Goal: Task Accomplishment & Management: Use online tool/utility

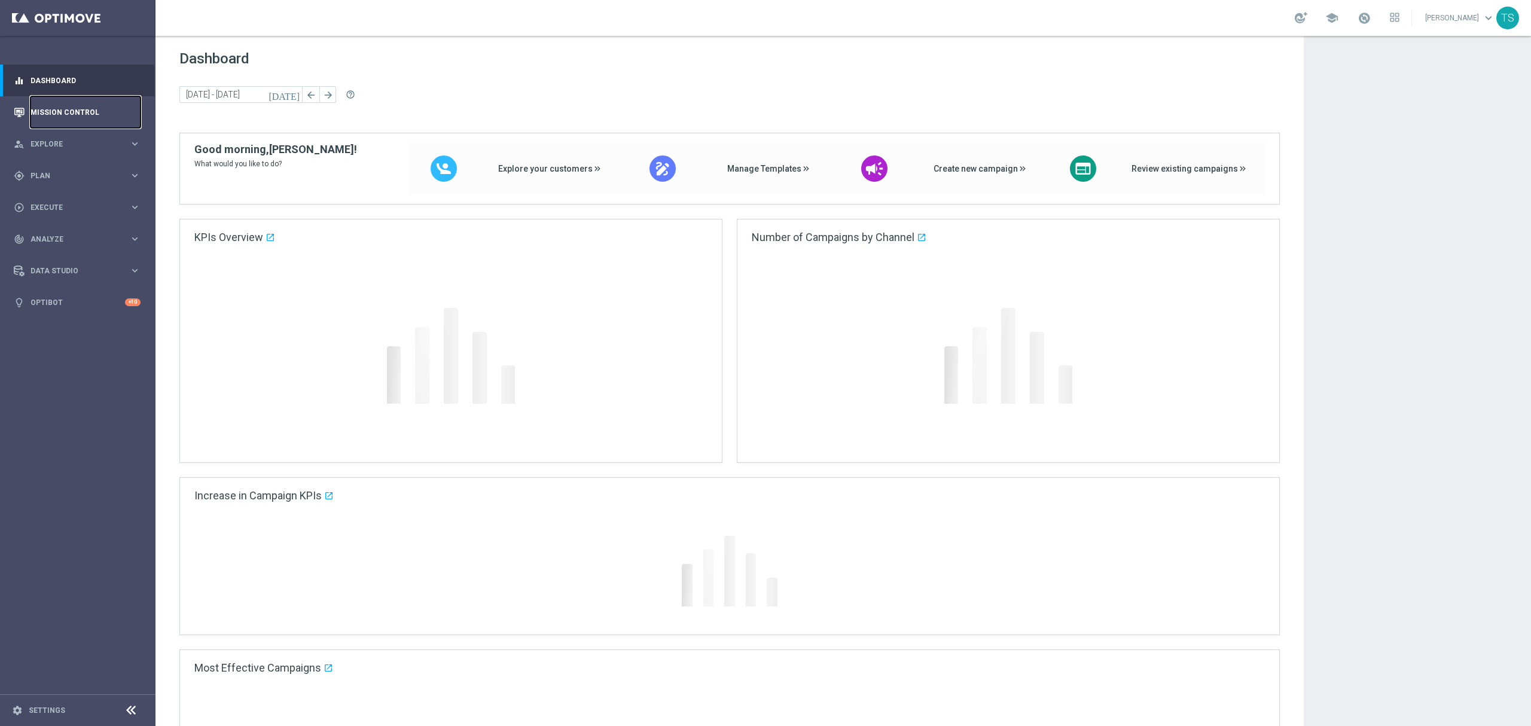
click at [68, 125] on link "Mission Control" at bounding box center [86, 112] width 110 height 32
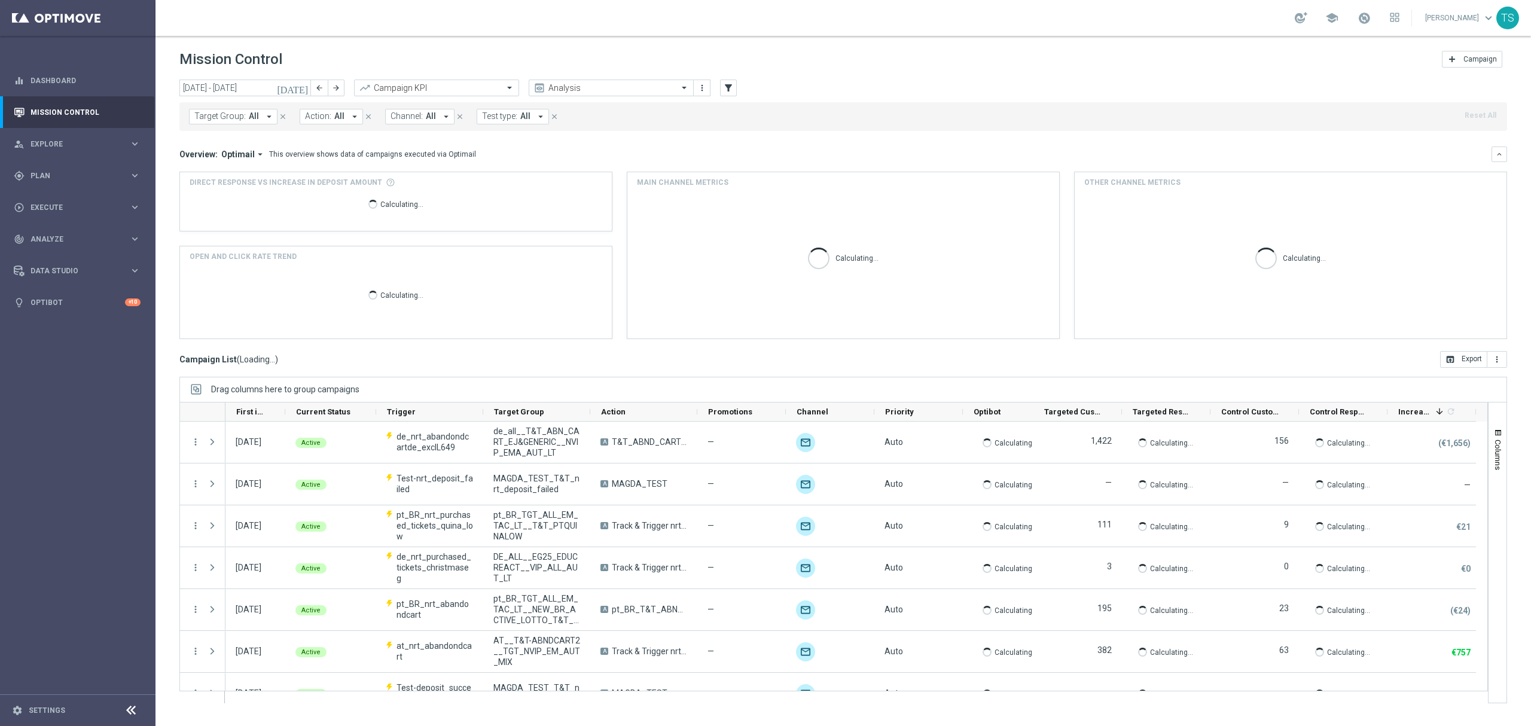
click at [304, 87] on icon "[DATE]" at bounding box center [293, 88] width 32 height 11
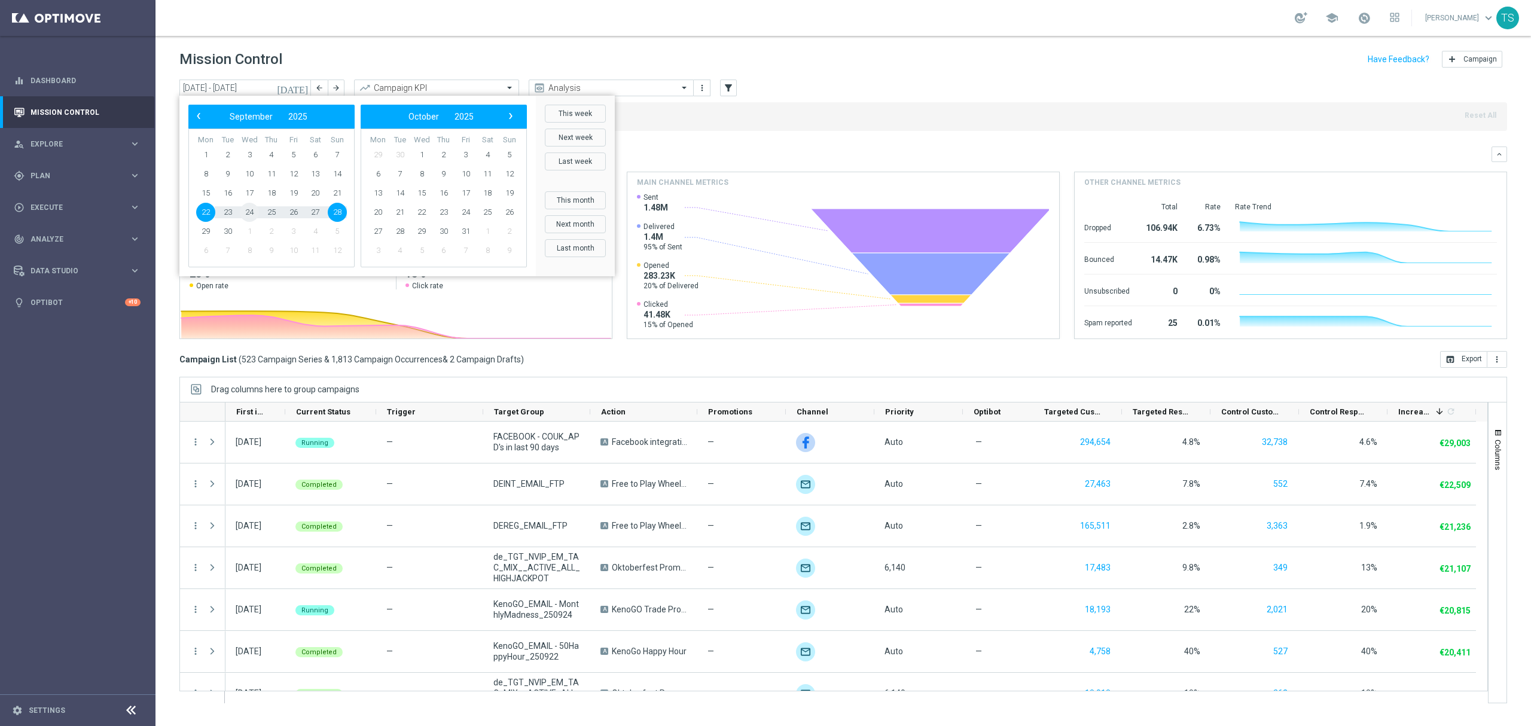
click at [240, 216] on td "24" at bounding box center [250, 212] width 22 height 19
click at [244, 216] on span "24" at bounding box center [249, 212] width 19 height 19
click at [266, 213] on span "25" at bounding box center [271, 212] width 19 height 19
type input "[DATE] - [DATE]"
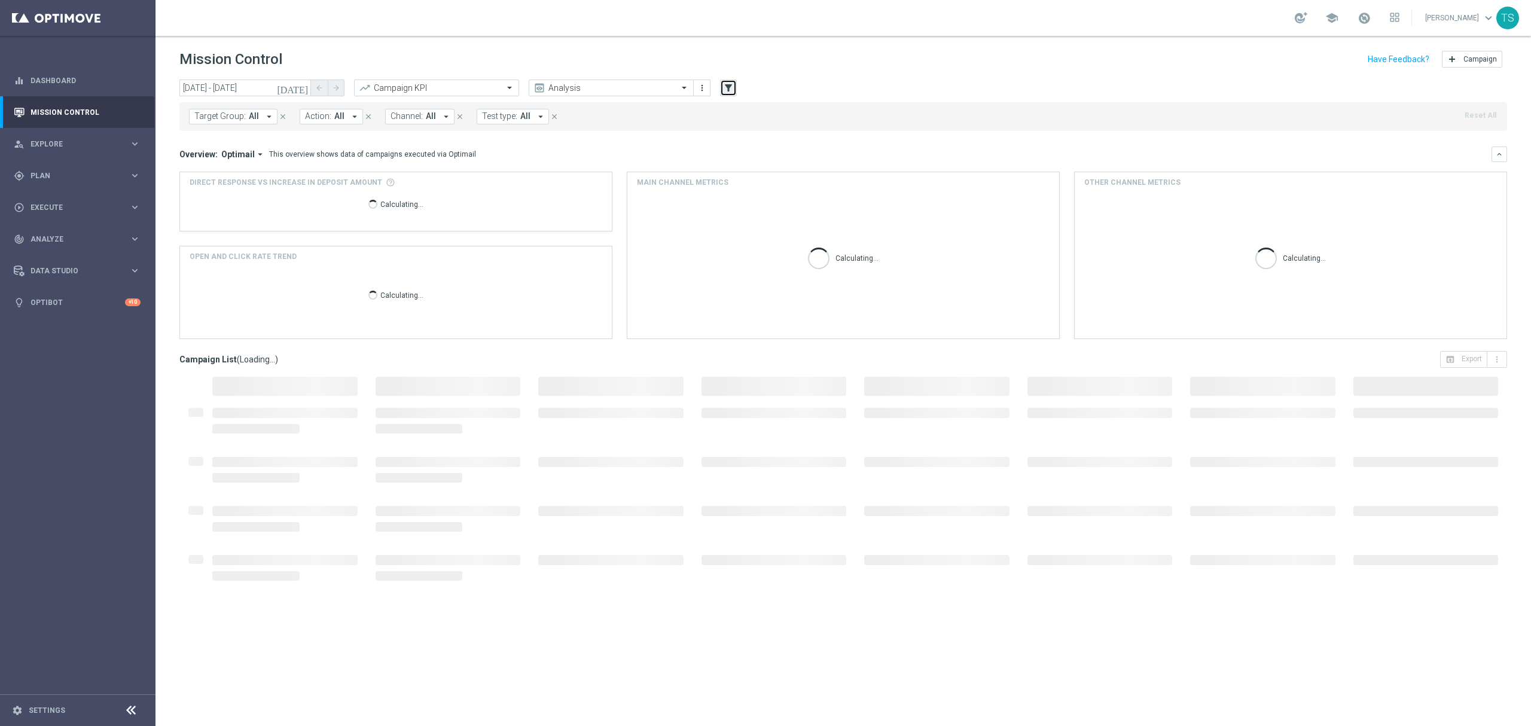
click at [722, 93] on button "filter_alt" at bounding box center [728, 88] width 17 height 17
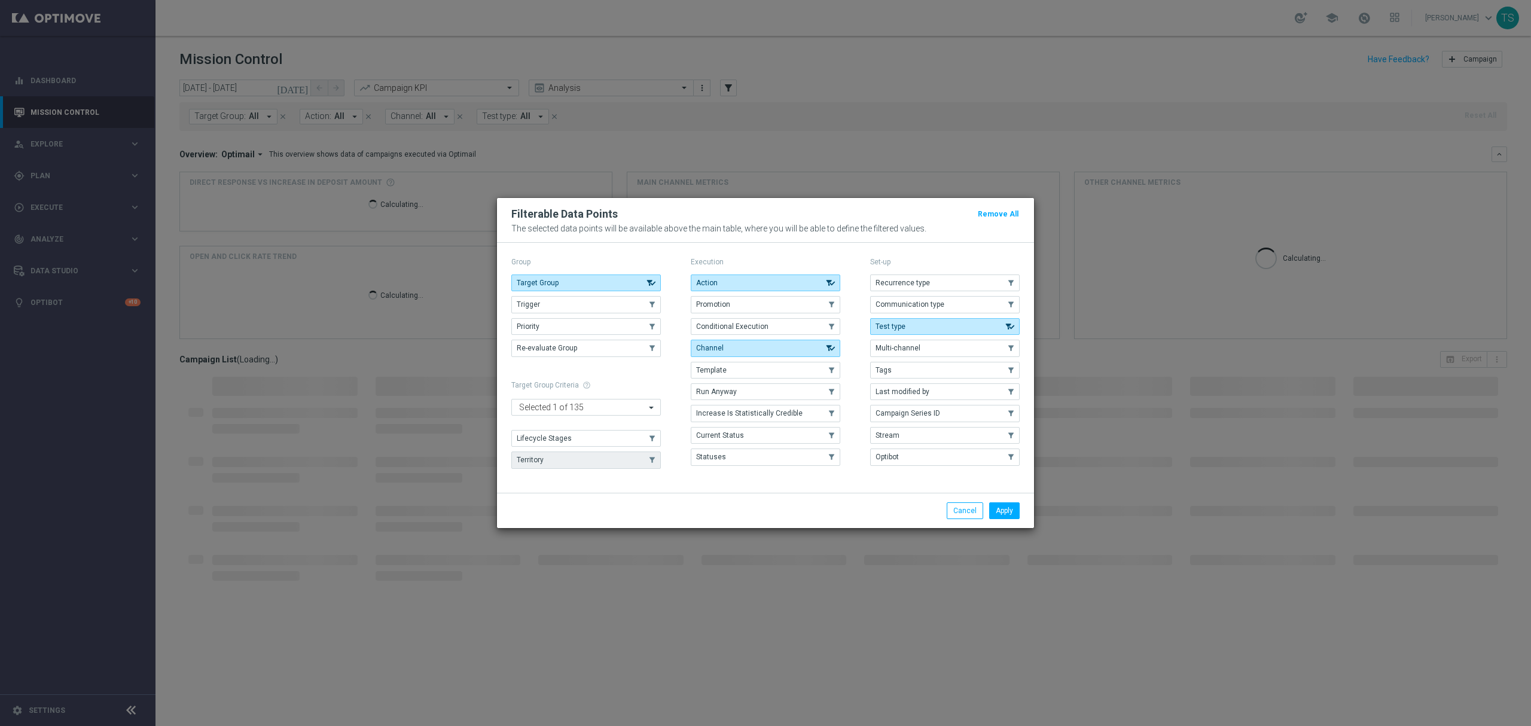
click at [549, 467] on button "Territory" at bounding box center [586, 460] width 150 height 17
click at [998, 514] on button "Apply" at bounding box center [1004, 510] width 31 height 17
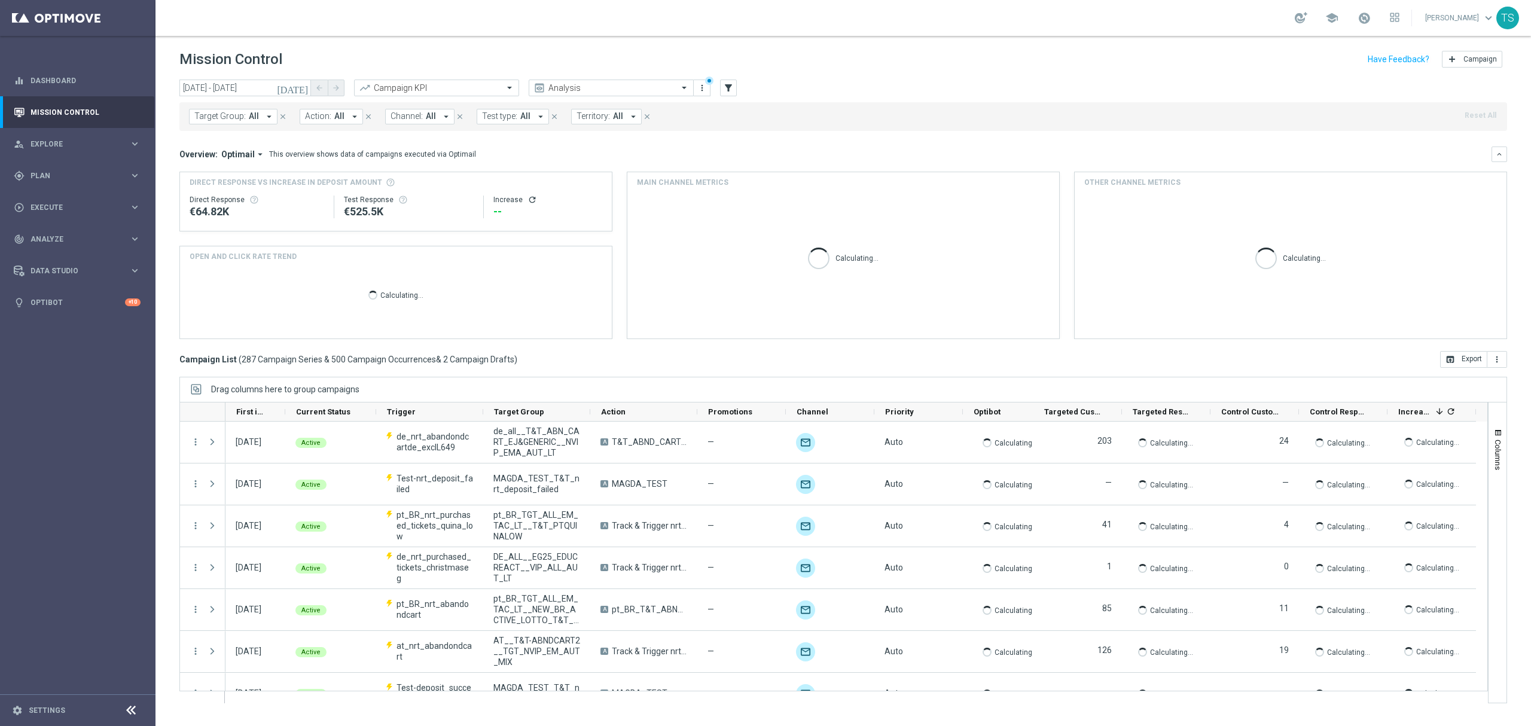
click at [254, 121] on span "All" at bounding box center [254, 116] width 10 height 10
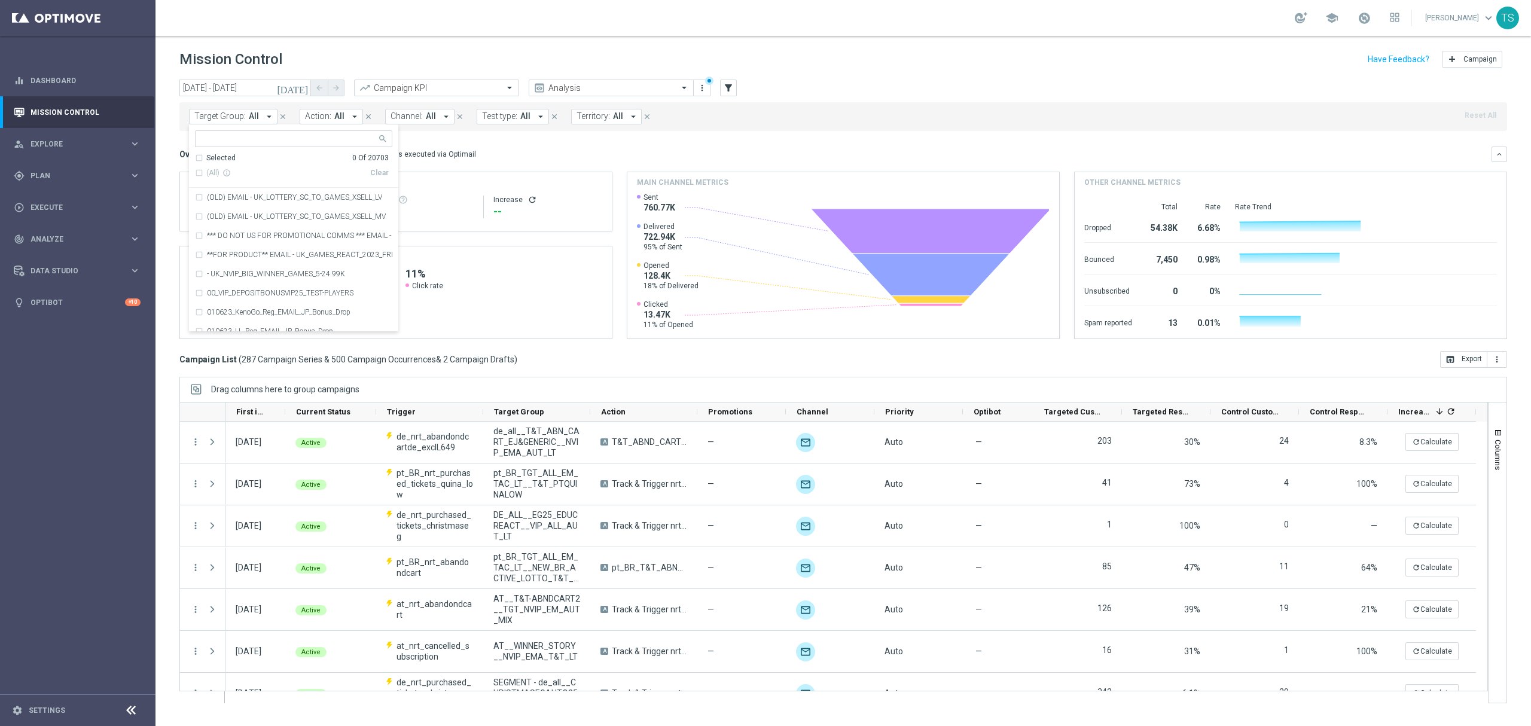
click at [251, 118] on span "All" at bounding box center [254, 116] width 10 height 10
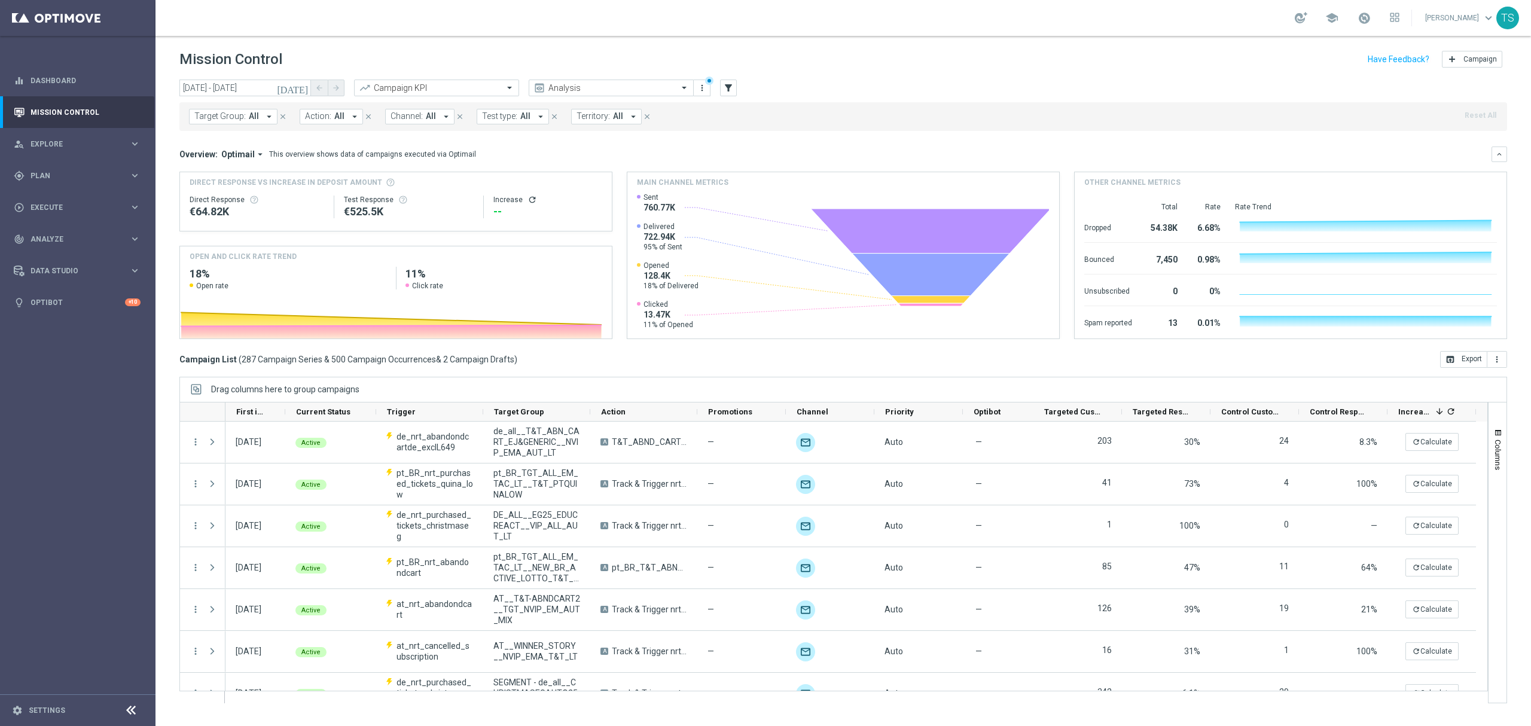
click at [256, 118] on span "All" at bounding box center [254, 116] width 10 height 10
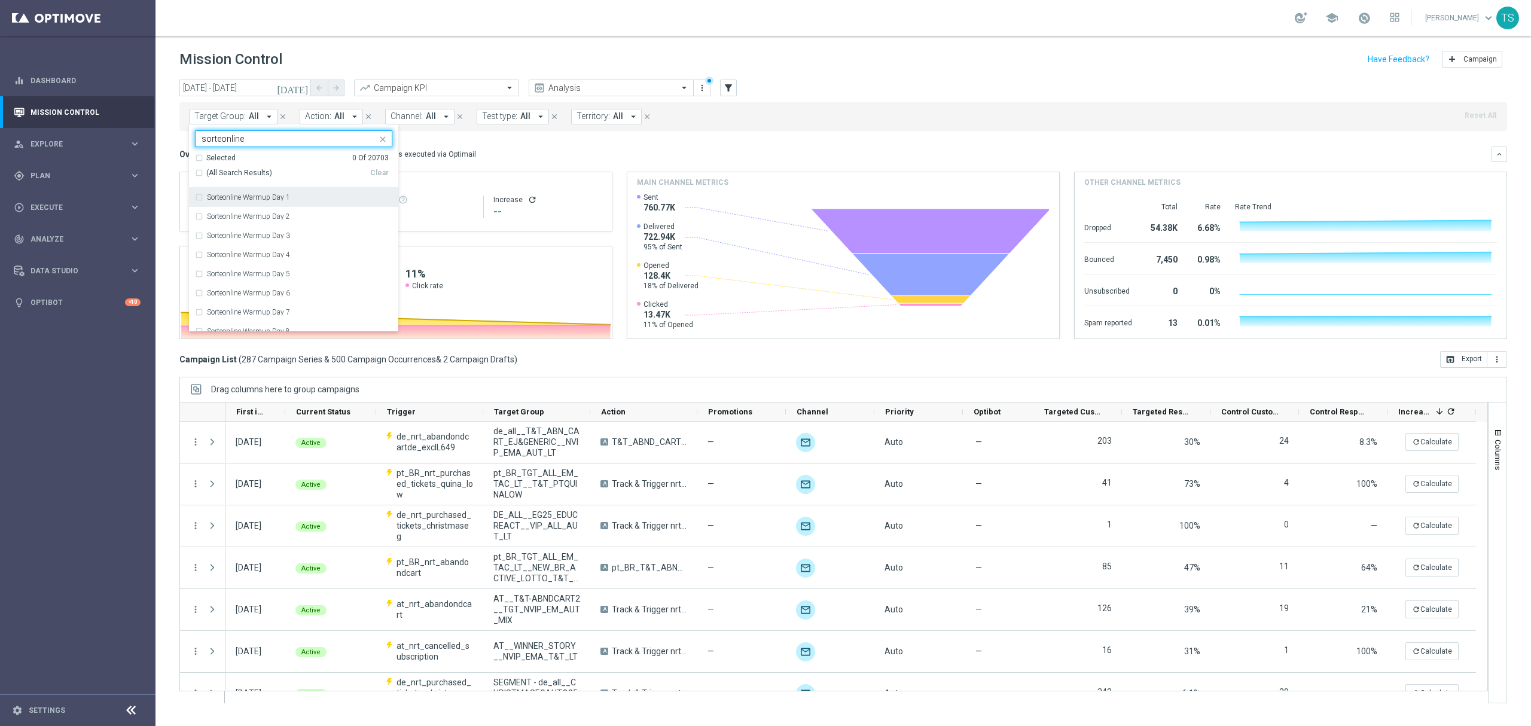
type input "sorteonline"
drag, startPoint x: 286, startPoint y: 147, endPoint x: 90, endPoint y: 134, distance: 196.6
click at [90, 134] on main "equalizer Dashboard Mission Control" at bounding box center [765, 363] width 1531 height 726
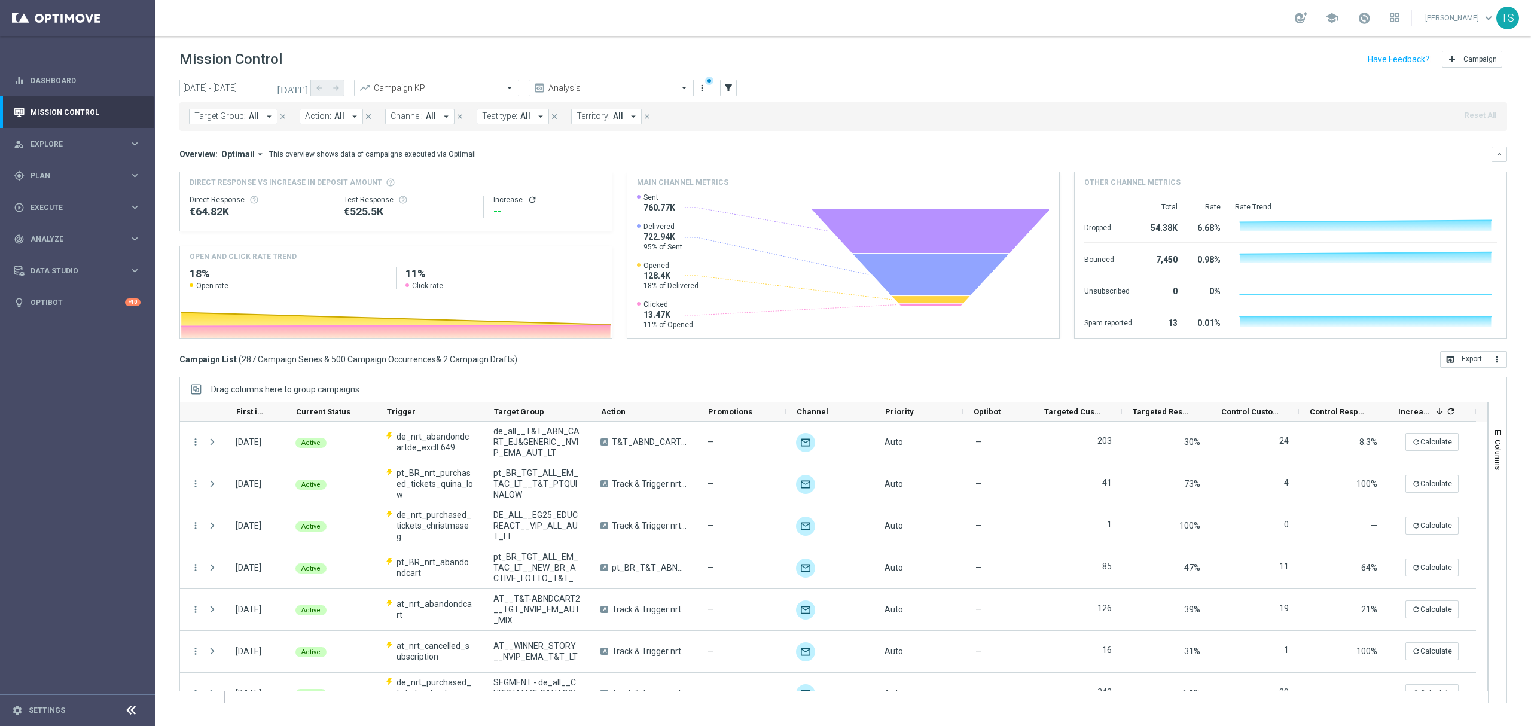
click at [247, 123] on button "Target Group: All arrow_drop_down" at bounding box center [233, 117] width 89 height 16
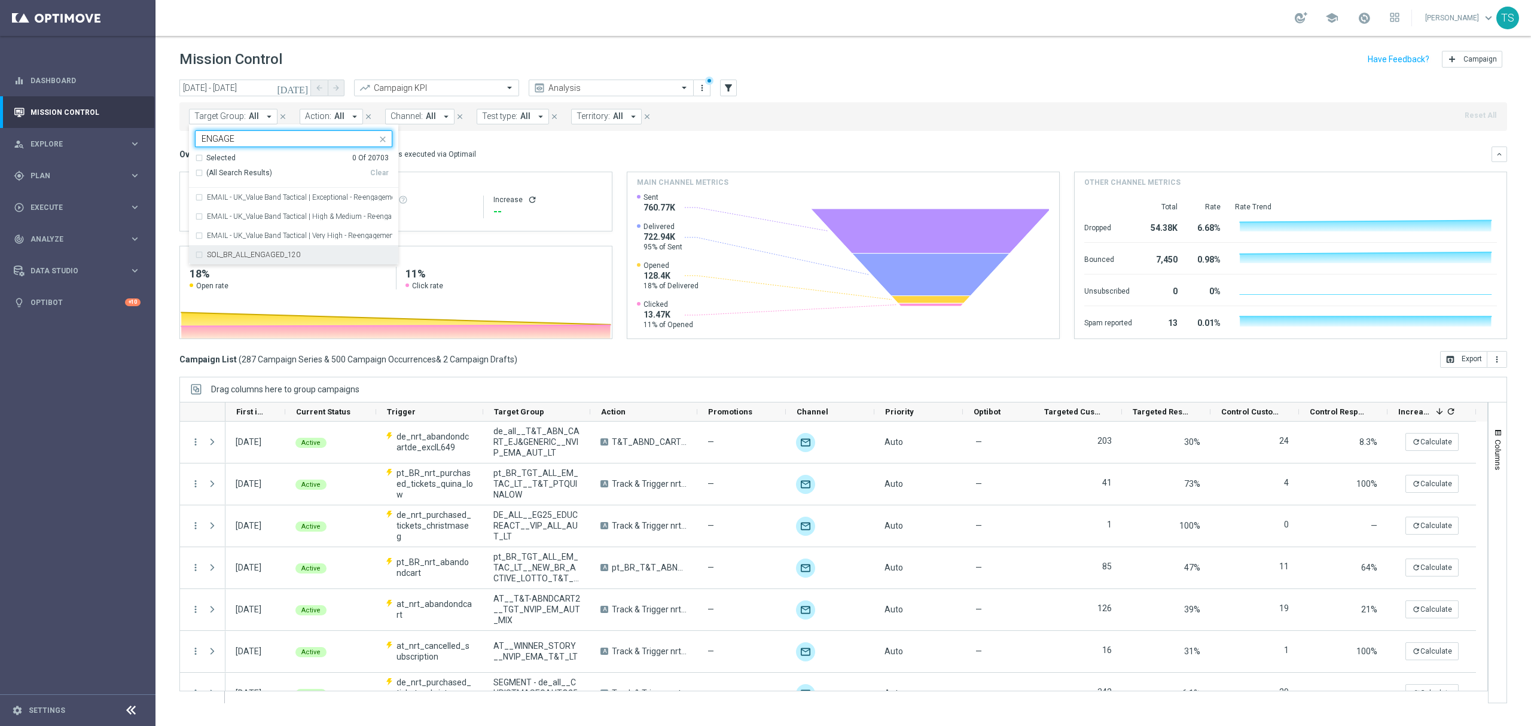
click at [202, 252] on div "SOL_BR_ALL_ENGAGED_120" at bounding box center [293, 254] width 197 height 19
type input "ENGAGE"
click at [853, 132] on mini-dashboard "Overview: Optimail arrow_drop_down This overview shows data of campaigns execut…" at bounding box center [843, 241] width 1328 height 220
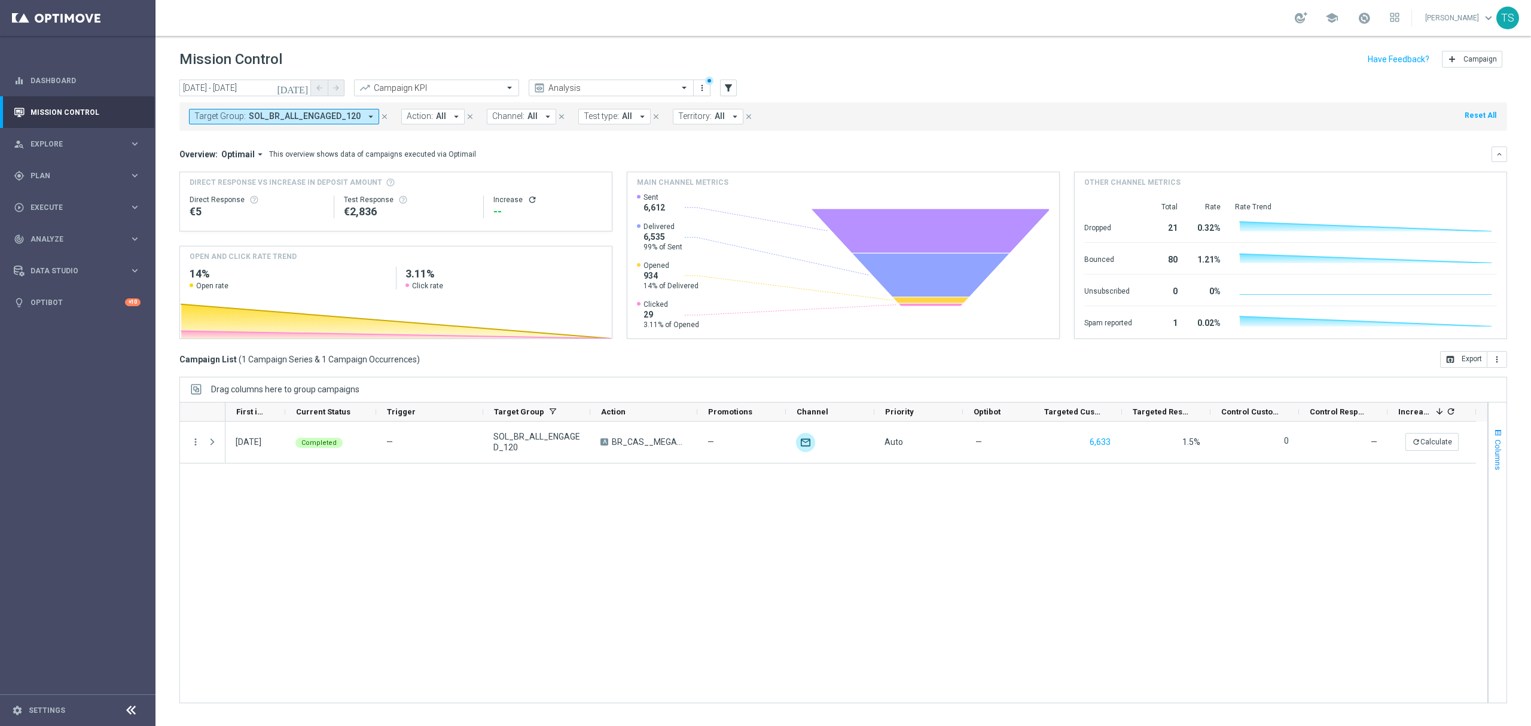
click at [1498, 465] on span "Columns" at bounding box center [1498, 455] width 10 height 31
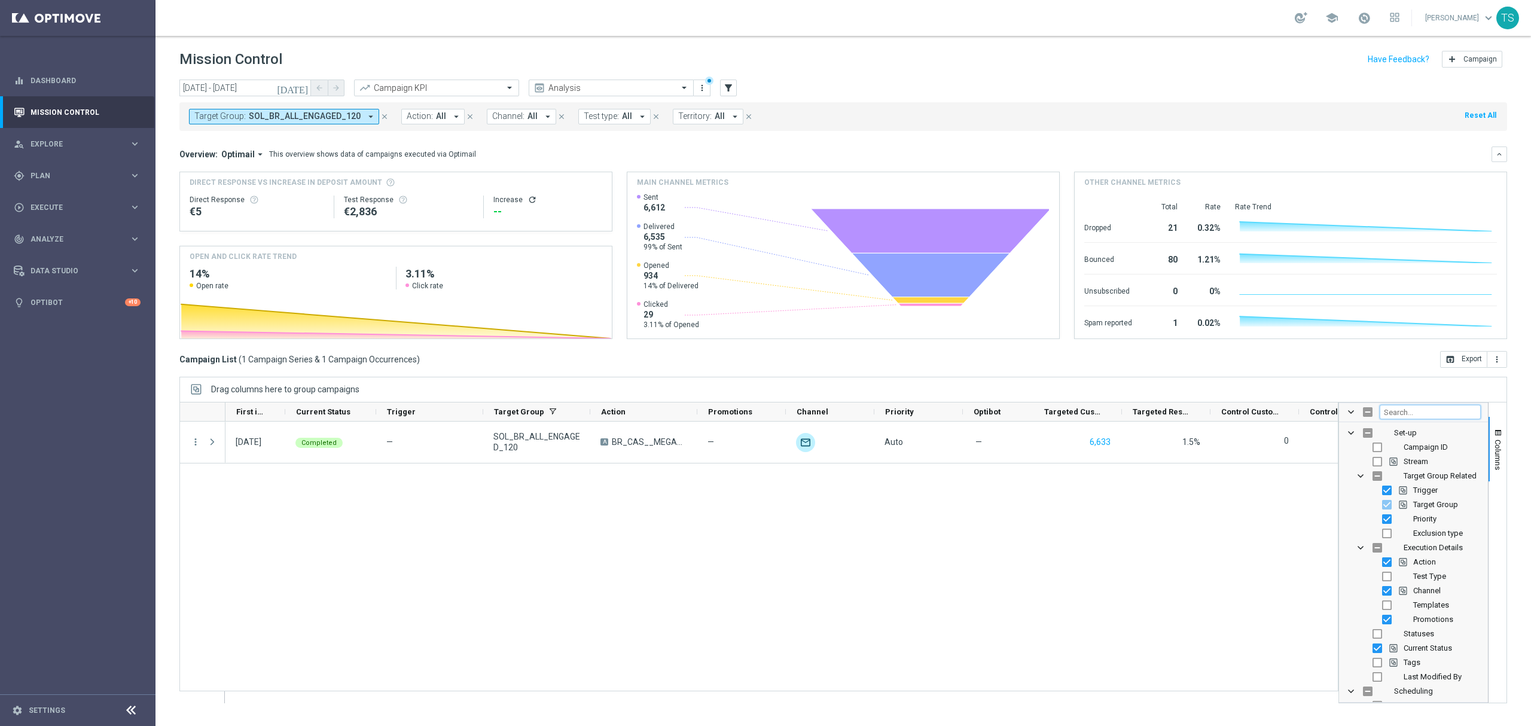
click at [1454, 413] on input "Filter Columns Input" at bounding box center [1430, 412] width 101 height 14
type input "OP"
click at [1386, 554] on input "Press SPACE to toggle visibility (hidden)" at bounding box center [1387, 555] width 10 height 10
checkbox input "true"
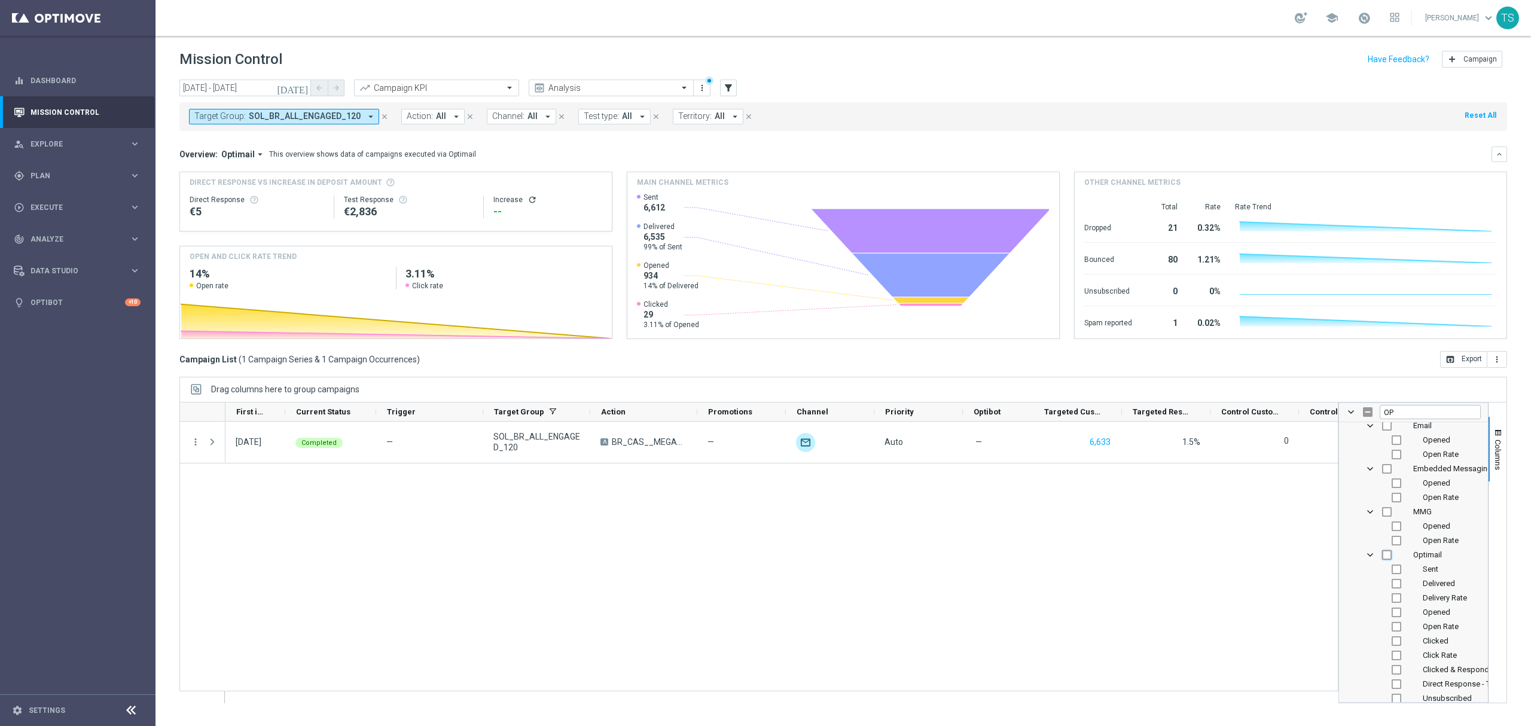
checkbox input "true"
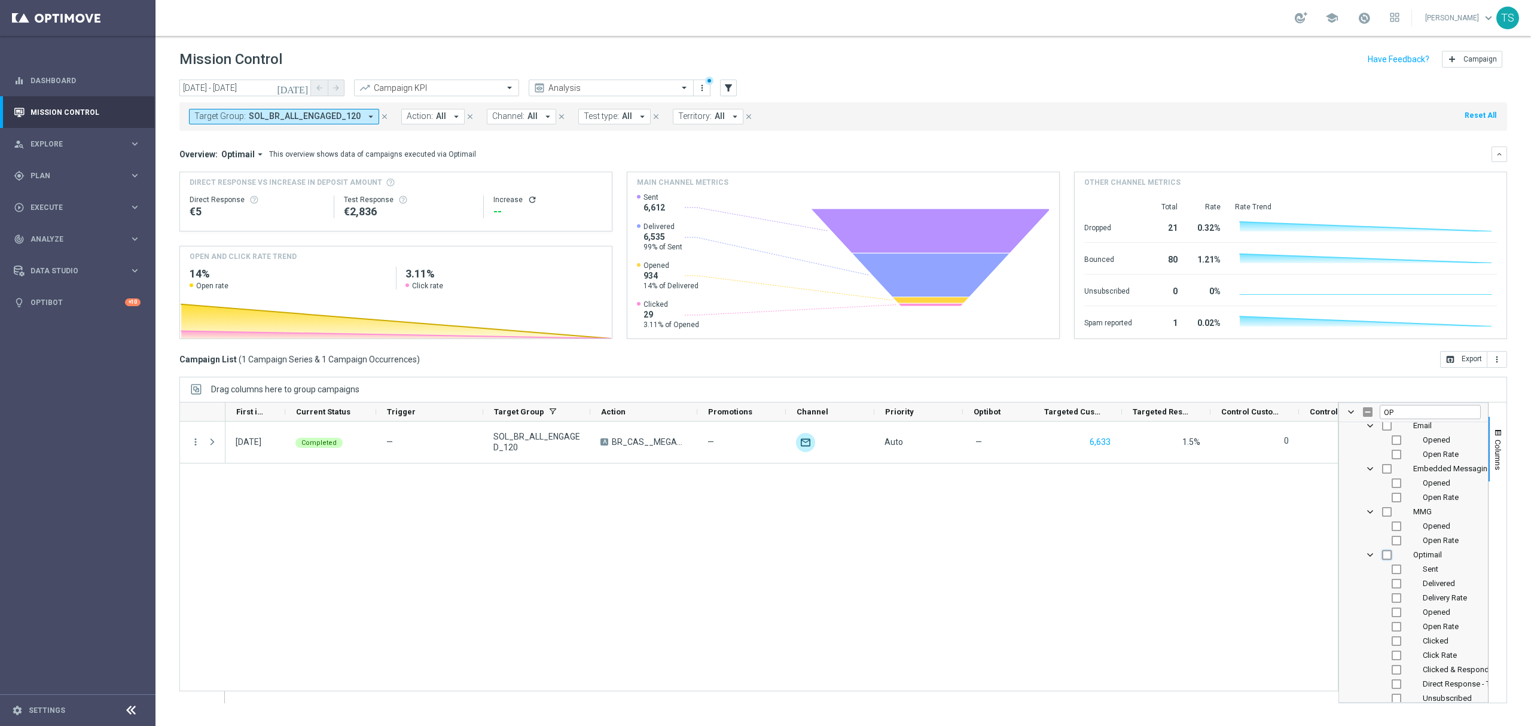
checkbox input "true"
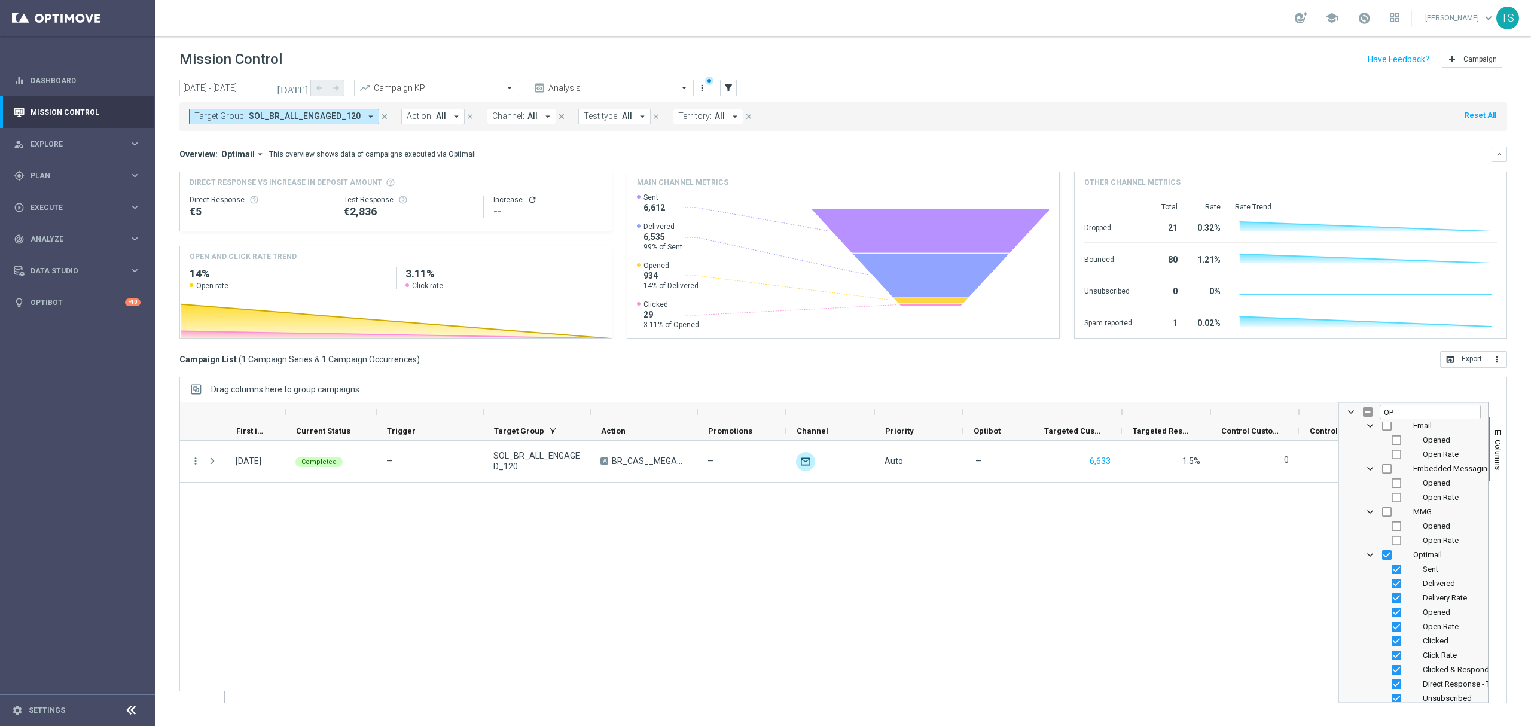
click at [1260, 572] on div "[DATE] Completed — SOL_BR_ALL_ENGAGED_120 A BR_CAS__MEGABOLA_BB__NVIP_EMA_TAC_G…" at bounding box center [781, 572] width 1112 height 262
click at [978, 627] on div "[DATE] Completed — SOL_BR_ALL_ENGAGED_120 A BR_CAS__MEGABOLA_BB__NVIP_EMA_TAC_G…" at bounding box center [781, 572] width 1112 height 262
click at [1495, 424] on button "Columns" at bounding box center [1498, 449] width 18 height 65
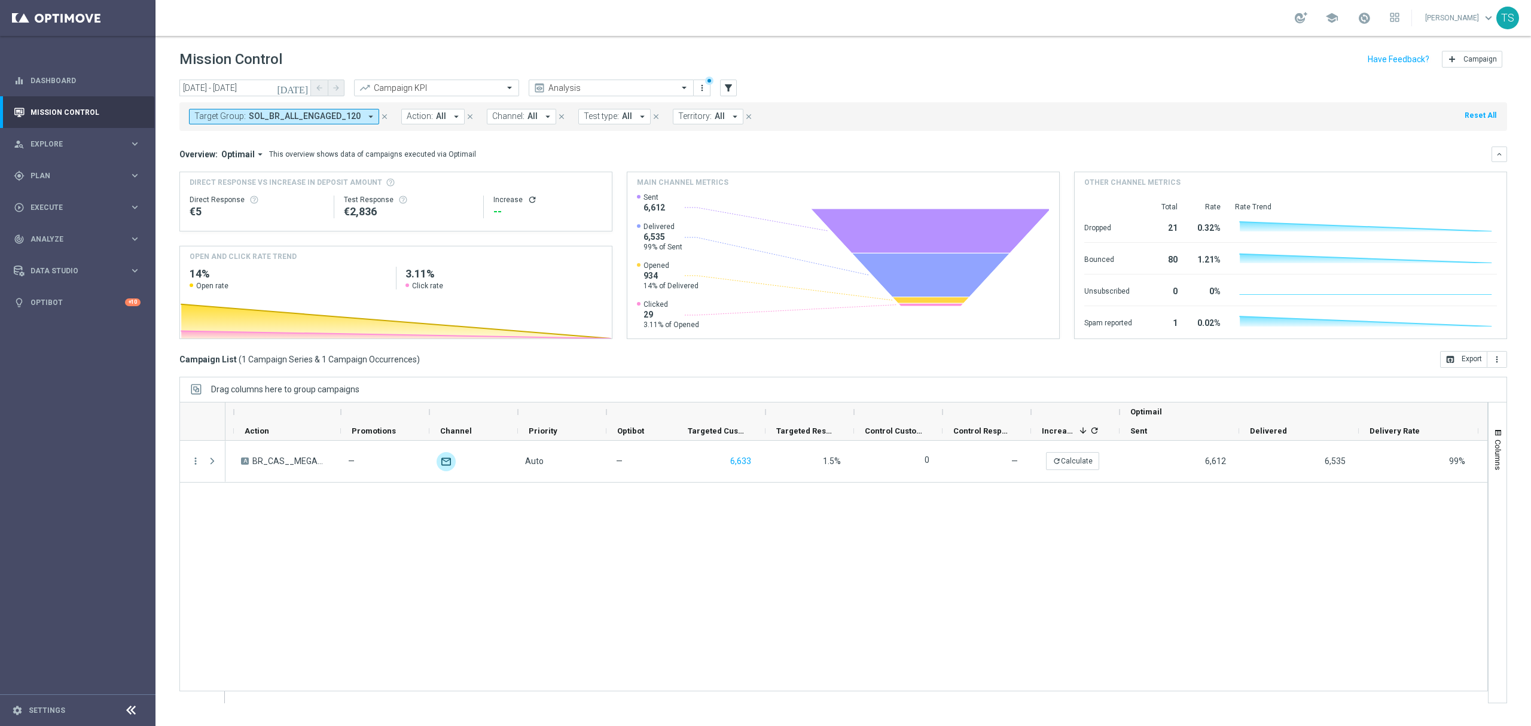
scroll to position [0, 0]
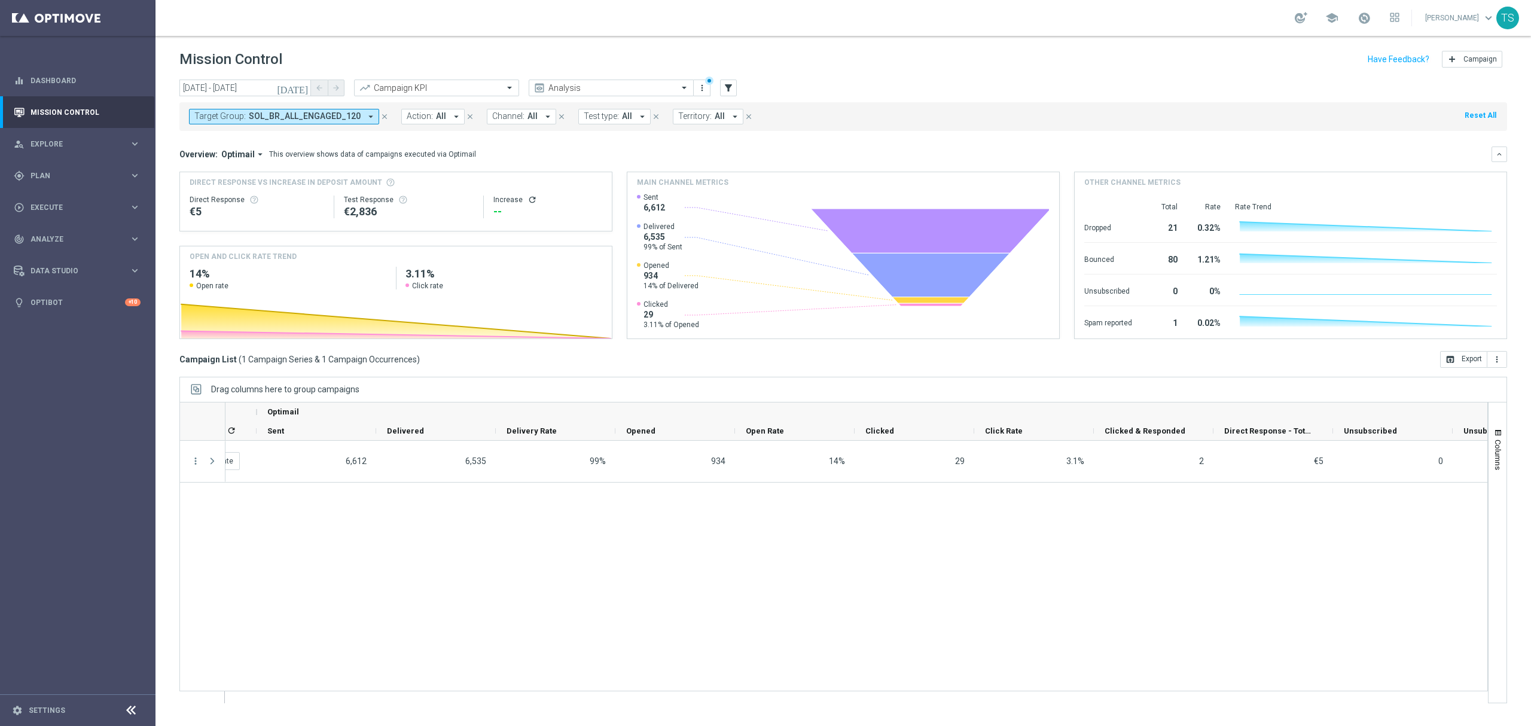
drag, startPoint x: 933, startPoint y: 703, endPoint x: 905, endPoint y: 711, distance: 28.6
click at [905, 711] on ag-grid-angular "Drag columns here to group campaigns Drag here to set column labels Optimail" at bounding box center [843, 546] width 1328 height 339
drag, startPoint x: 964, startPoint y: 707, endPoint x: 938, endPoint y: 710, distance: 26.6
click at [938, 710] on ag-grid-angular "Drag columns here to group campaigns Drag here to set column labels Optimail" at bounding box center [843, 546] width 1328 height 339
drag, startPoint x: 945, startPoint y: 699, endPoint x: 799, endPoint y: 639, distance: 157.5
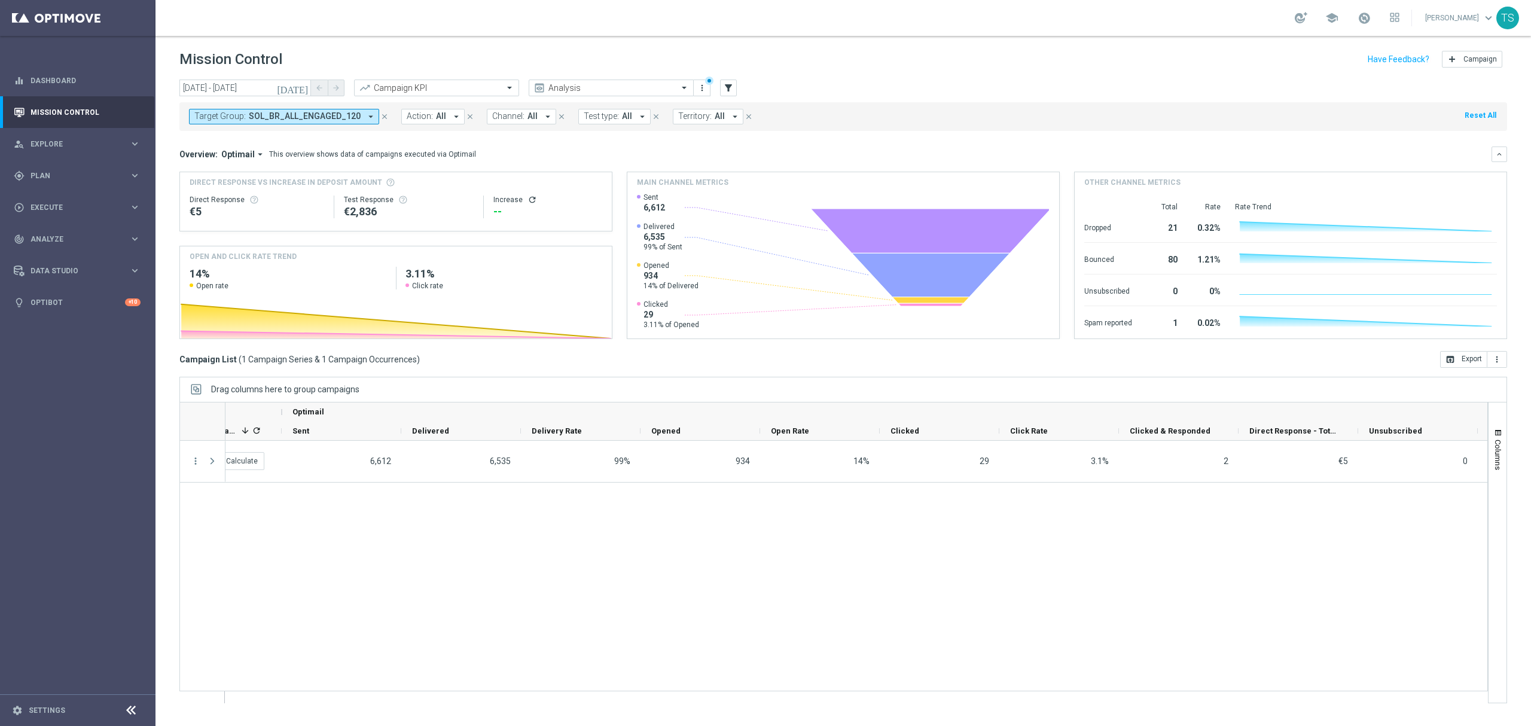
click at [799, 639] on div "refresh Calculate 6,612 6,535 99% — 934 14% 29 3.1% 2 €5 0 0%" at bounding box center [856, 572] width 1262 height 262
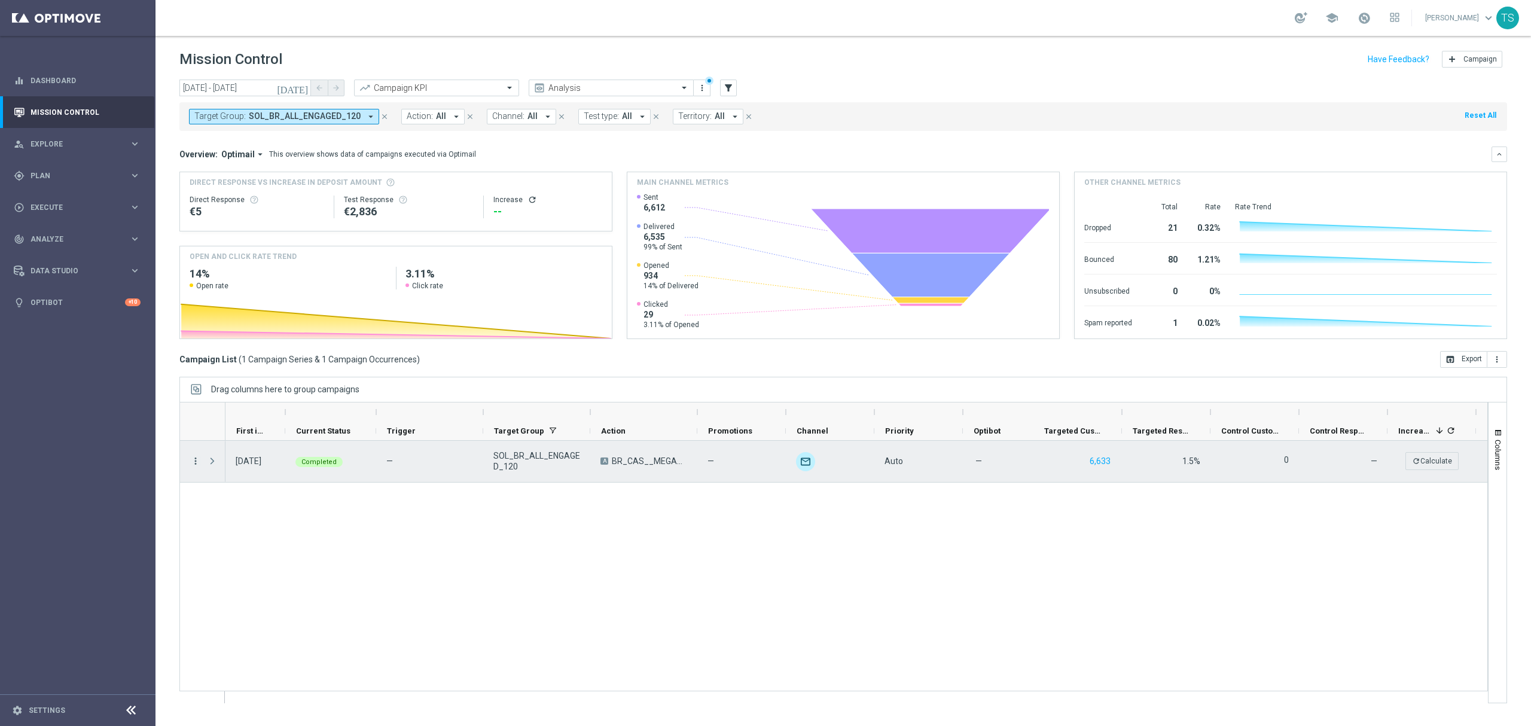
click at [197, 461] on icon "more_vert" at bounding box center [195, 461] width 11 height 11
click at [283, 472] on div "Campaign Details" at bounding box center [274, 469] width 111 height 8
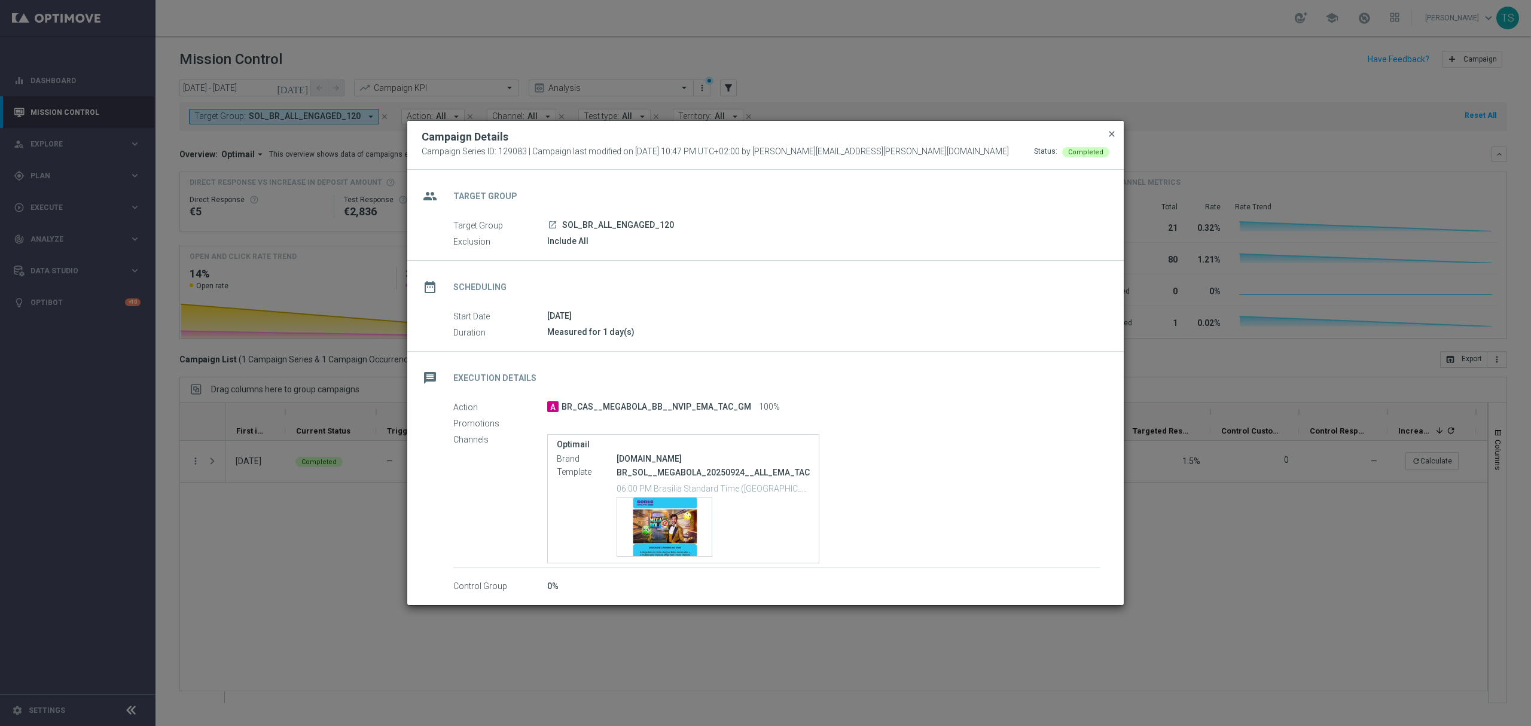
click at [1113, 134] on span "close" at bounding box center [1112, 134] width 10 height 10
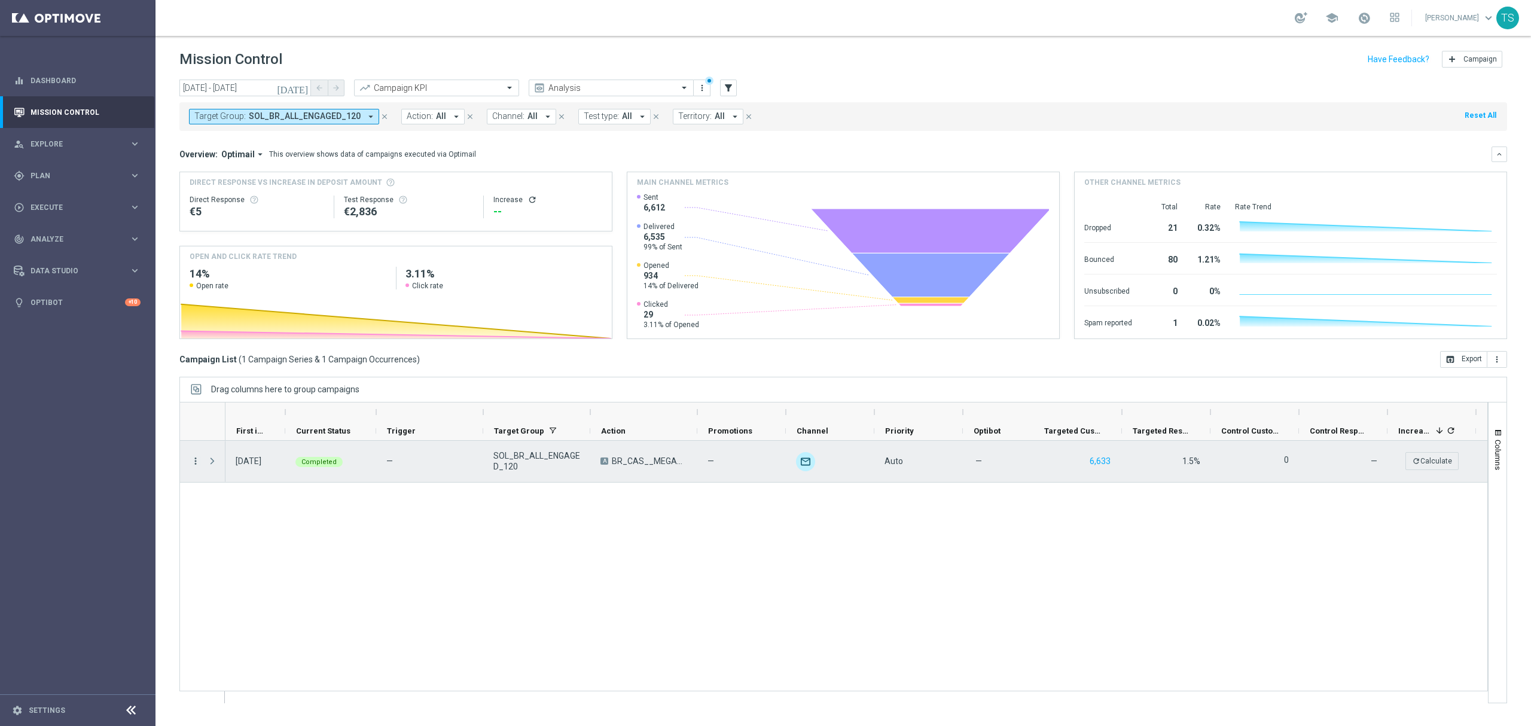
click at [197, 462] on icon "more_vert" at bounding box center [195, 461] width 11 height 11
click at [278, 484] on span "Campaign Metrics" at bounding box center [250, 486] width 62 height 8
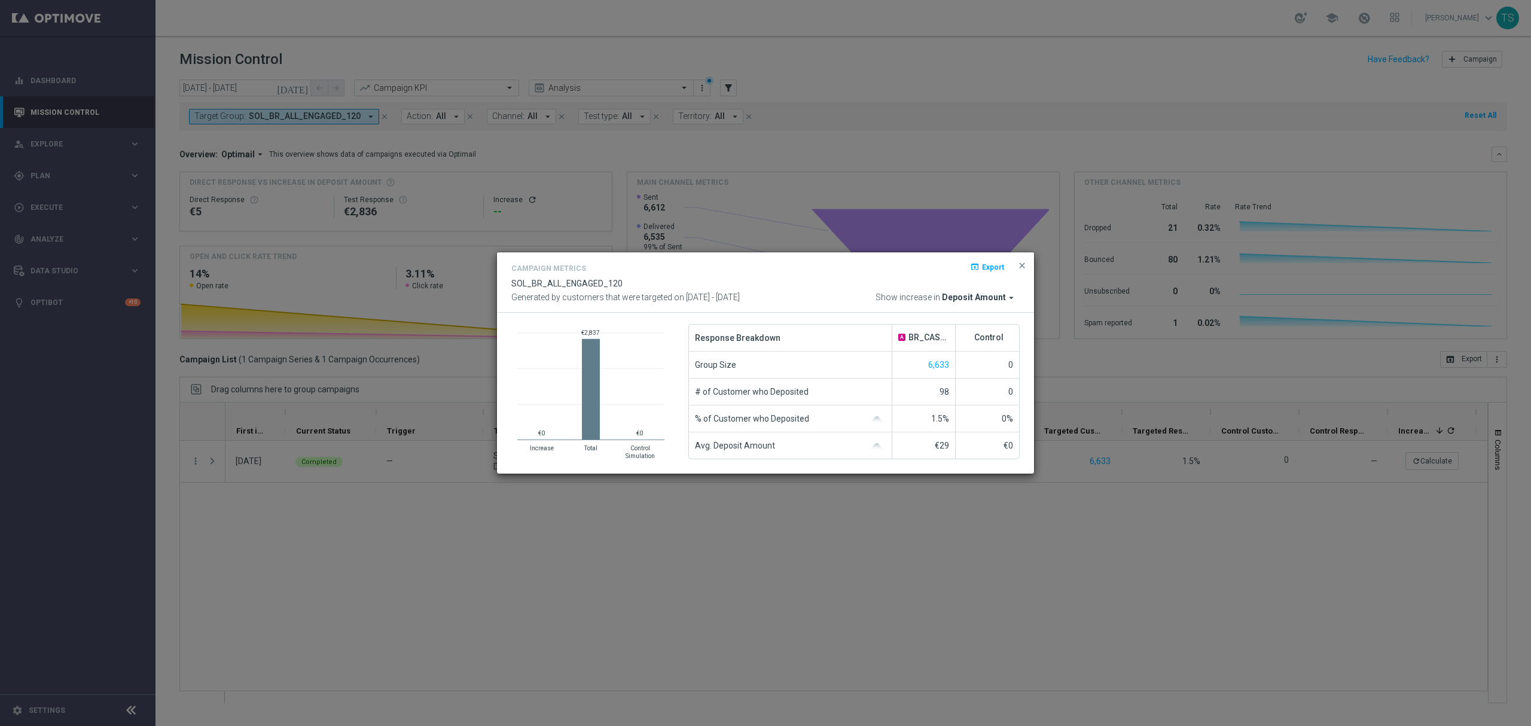
drag, startPoint x: 812, startPoint y: 587, endPoint x: 806, endPoint y: 666, distance: 79.1
click at [812, 587] on modal-container "Campaign Metrics open_in_browser Export SOL_BR_ALL_ENGAGED_120 Generated by cus…" at bounding box center [765, 363] width 1531 height 726
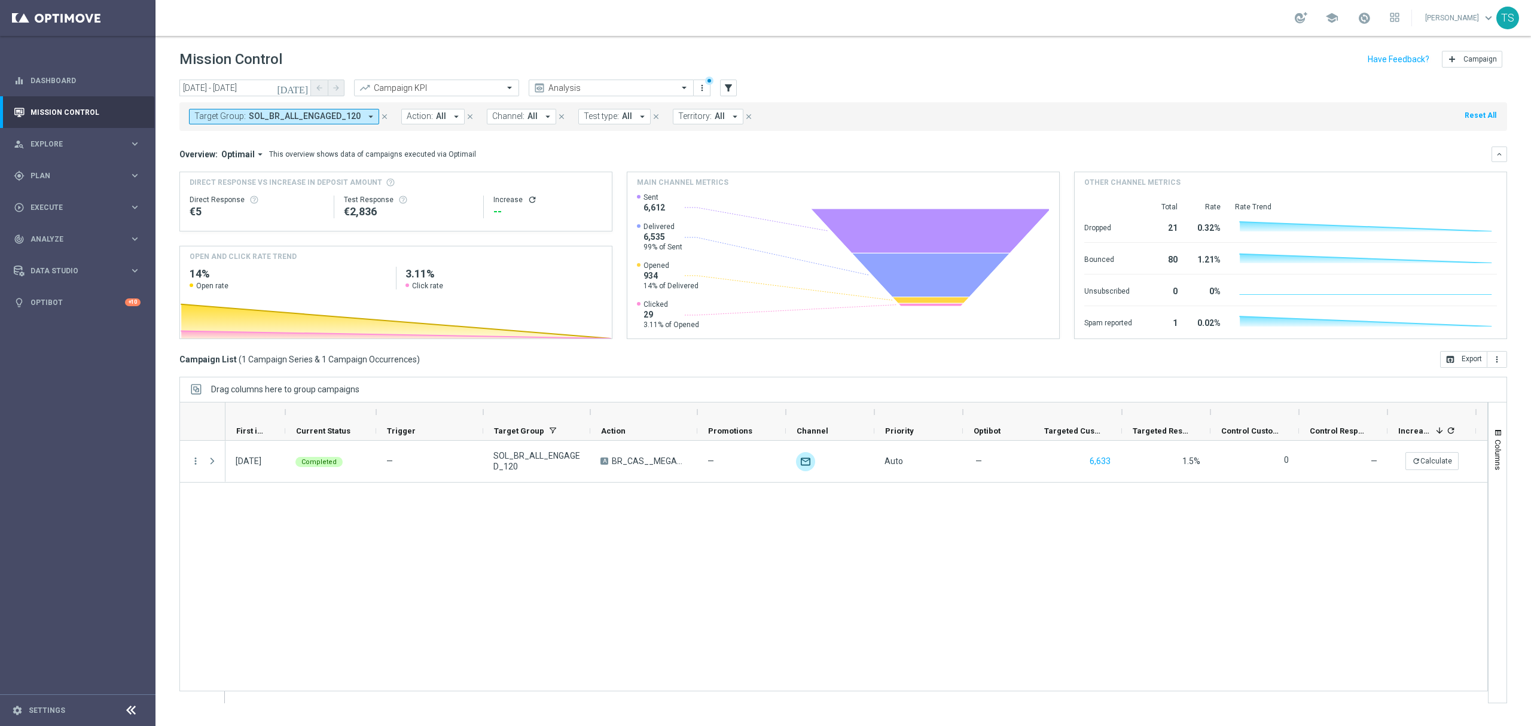
drag, startPoint x: 792, startPoint y: 688, endPoint x: 816, endPoint y: 694, distance: 24.1
click at [816, 694] on div "Optimail" at bounding box center [833, 552] width 1309 height 301
drag, startPoint x: 10, startPoint y: 180, endPoint x: 421, endPoint y: 519, distance: 532.7
click at [429, 567] on div "refresh Calculate 6,612 6,535 — 6,633 1.5% 0 unfold_more Auto — A BR_CAS__MEGAB…" at bounding box center [856, 572] width 1262 height 262
click at [380, 120] on icon "close" at bounding box center [384, 116] width 8 height 8
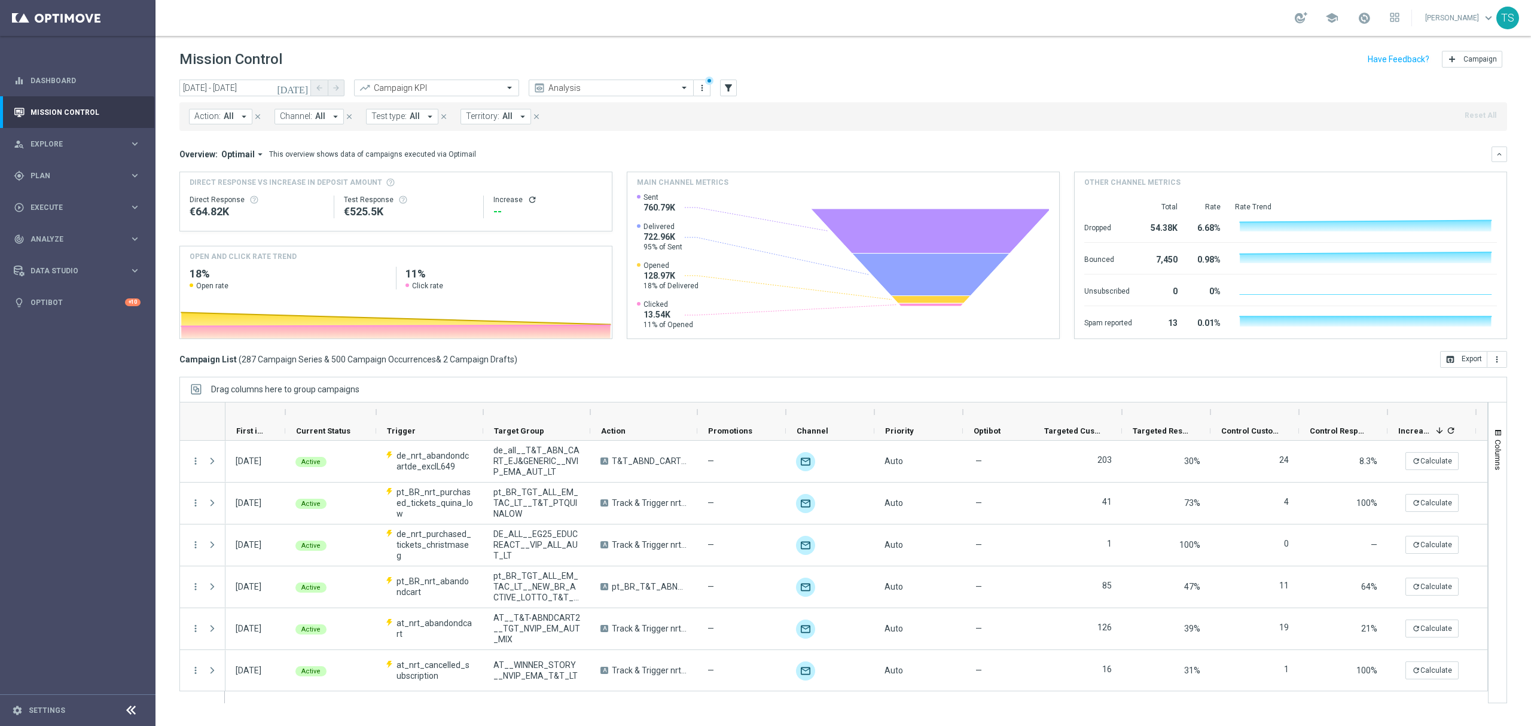
click at [305, 89] on icon "[DATE]" at bounding box center [293, 88] width 32 height 11
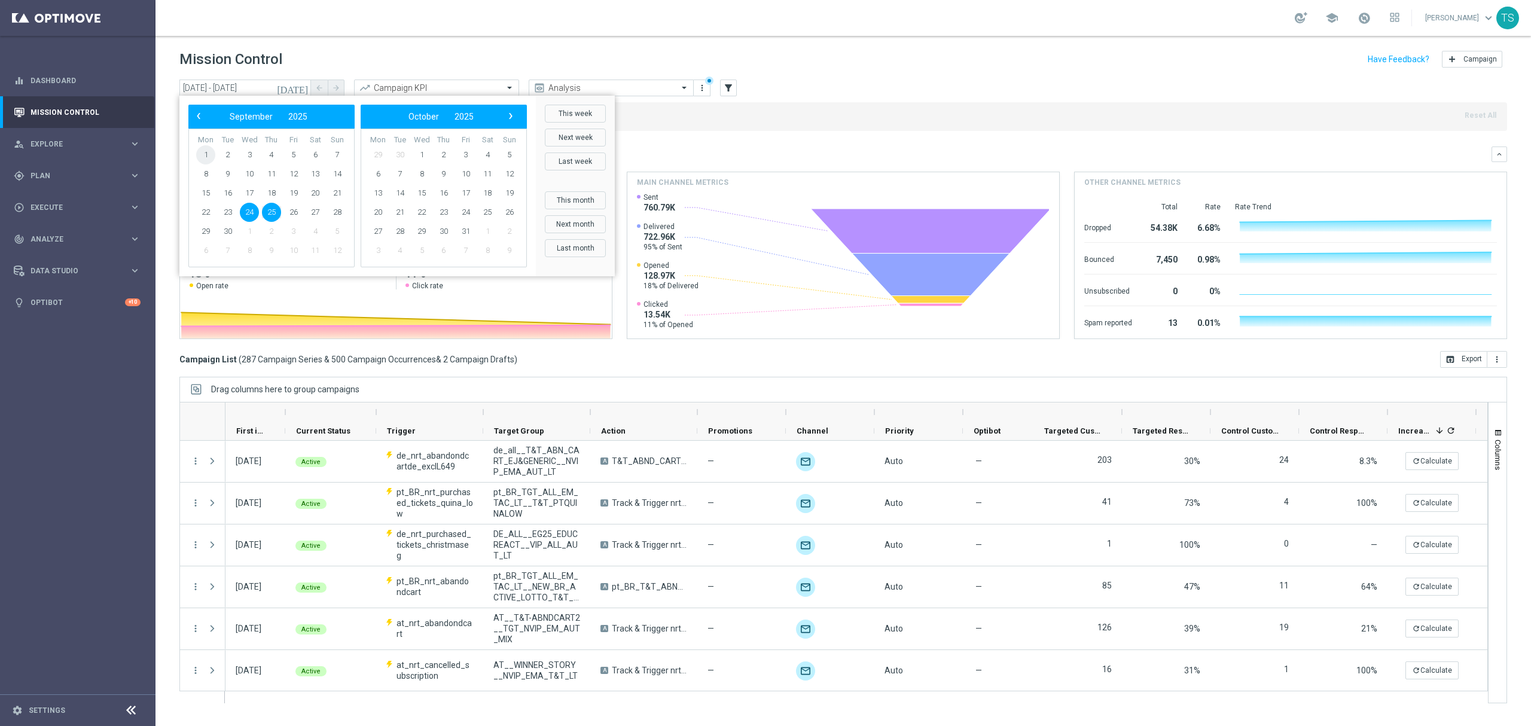
click at [206, 158] on span "1" at bounding box center [205, 154] width 19 height 19
click at [202, 154] on span "1" at bounding box center [205, 154] width 19 height 19
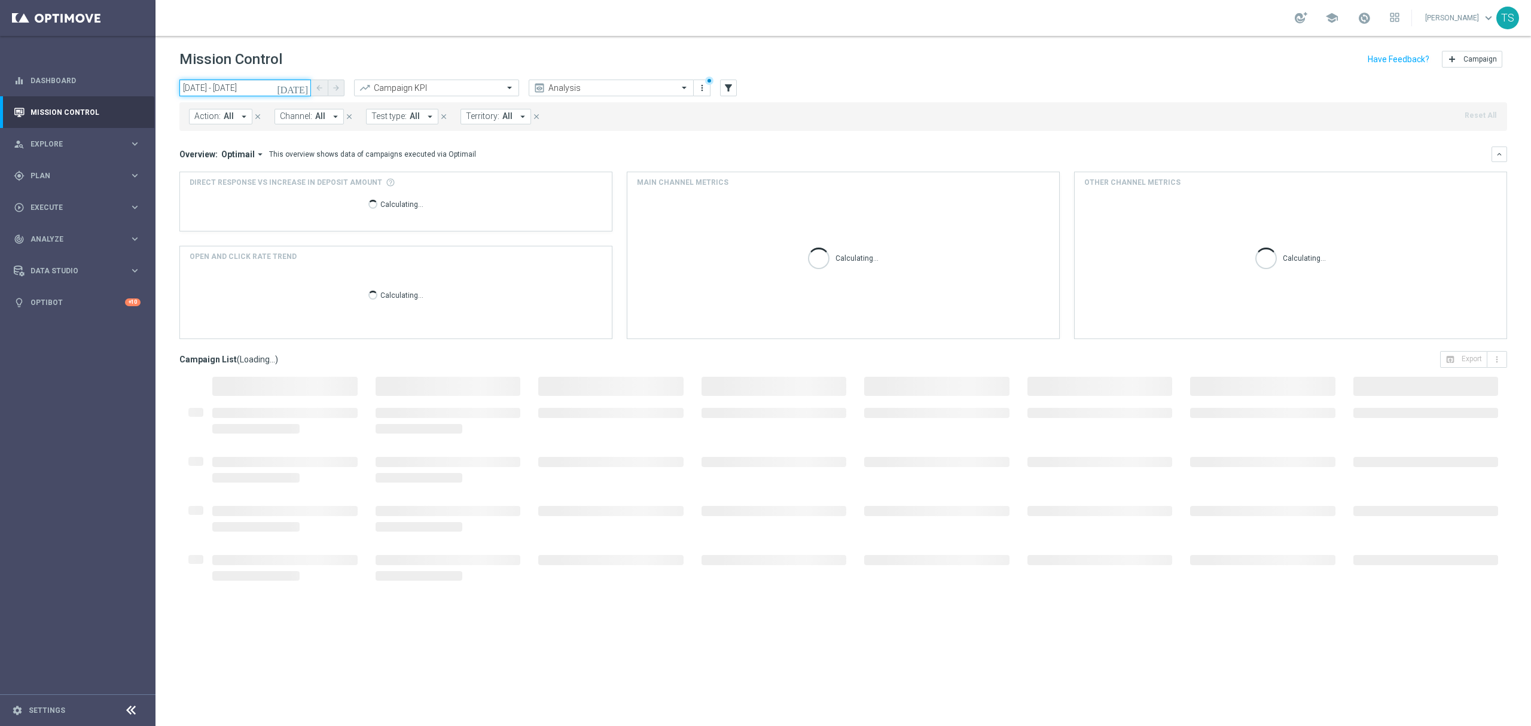
click at [246, 89] on input "[DATE] - [DATE]" at bounding box center [245, 88] width 132 height 17
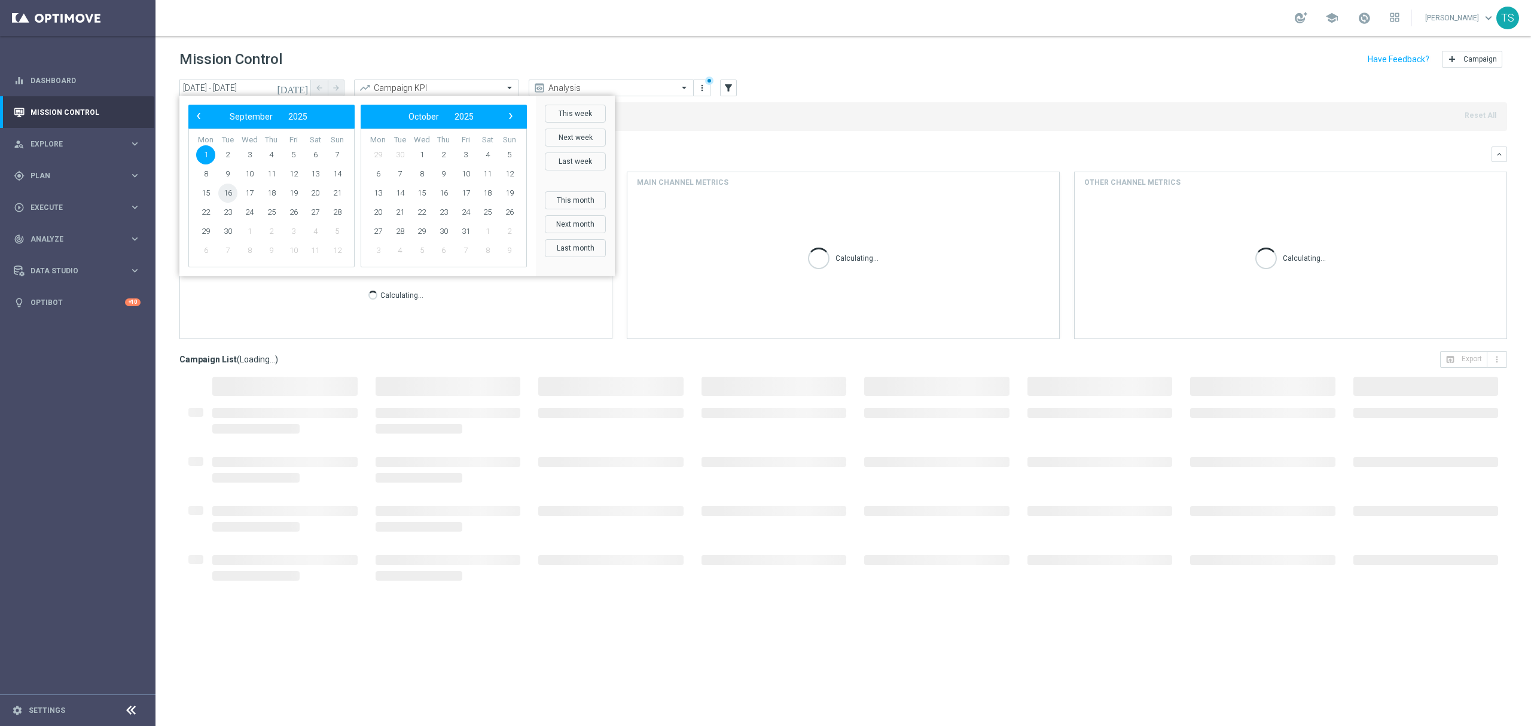
click at [230, 194] on span "16" at bounding box center [227, 193] width 19 height 19
click at [252, 211] on span "24" at bounding box center [249, 212] width 19 height 19
type input "[DATE] - [DATE]"
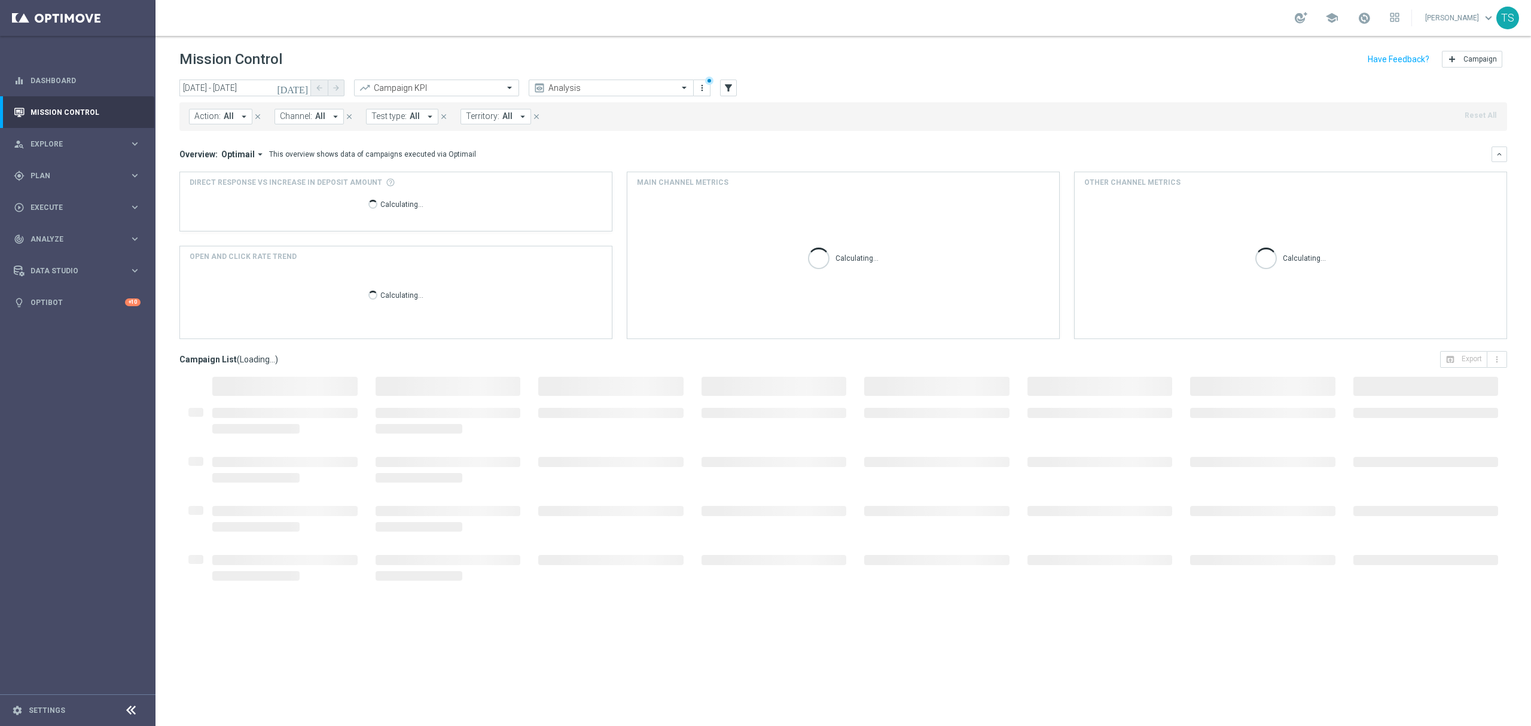
click at [493, 117] on span "Territory:" at bounding box center [482, 116] width 33 height 10
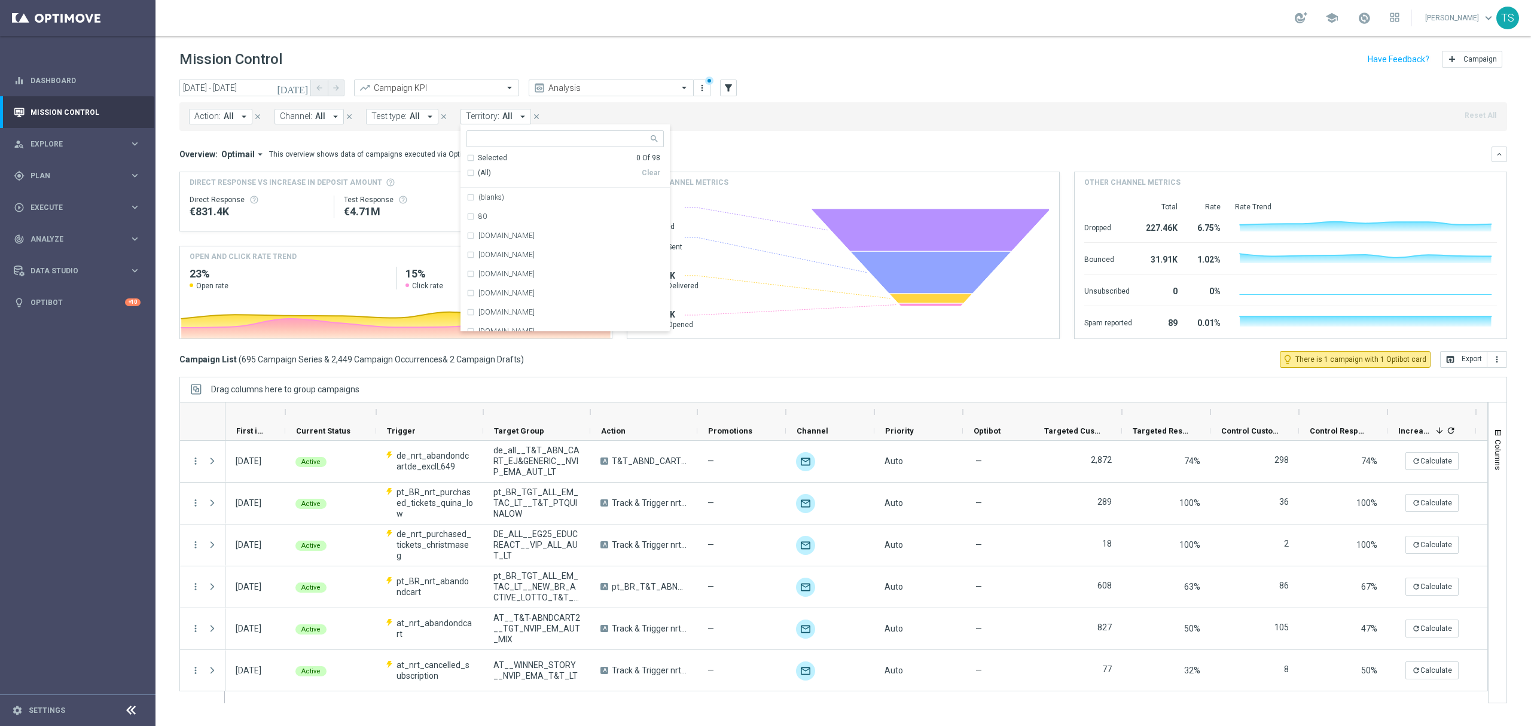
drag, startPoint x: 498, startPoint y: 148, endPoint x: 493, endPoint y: 136, distance: 13.1
click at [493, 136] on input "text" at bounding box center [560, 139] width 175 height 10
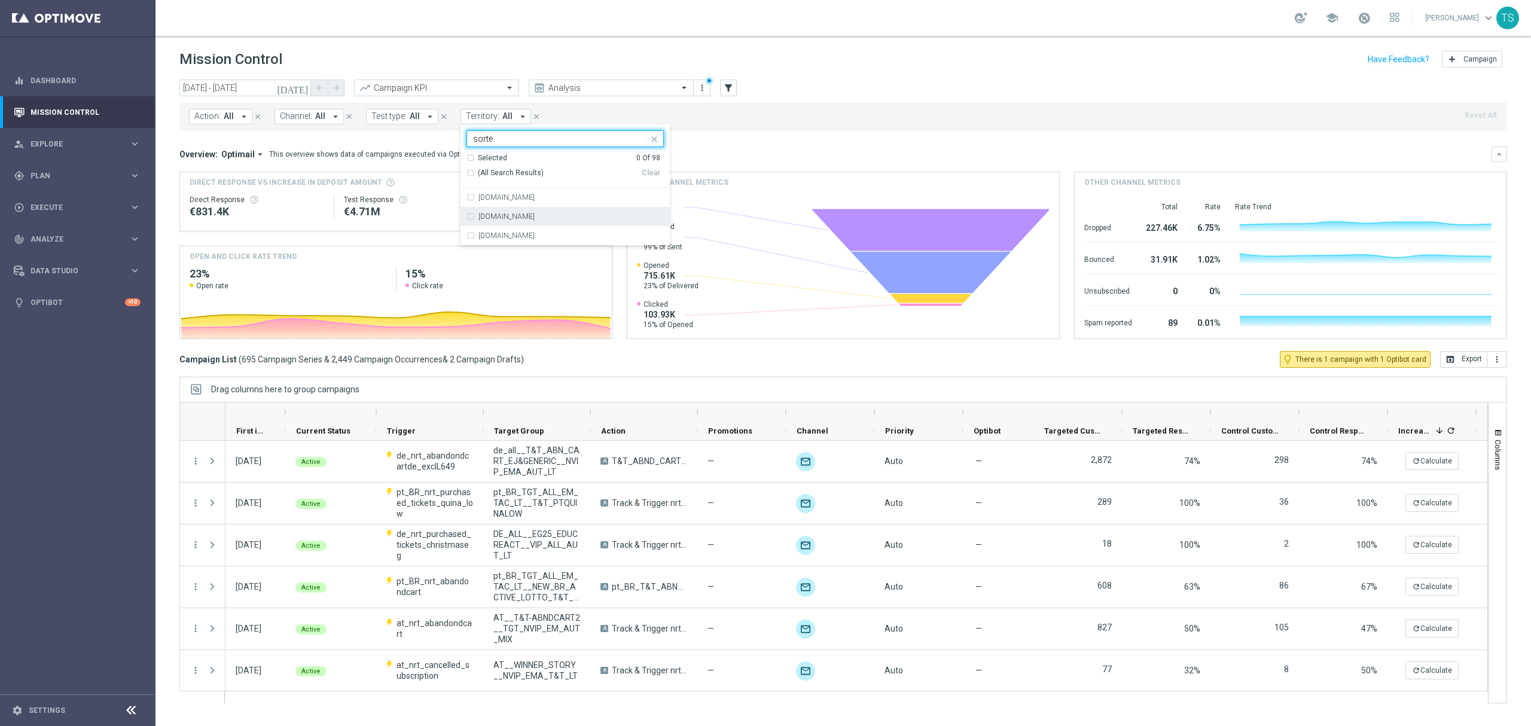
click at [471, 212] on div "[DOMAIN_NAME]" at bounding box center [564, 216] width 197 height 19
type input "sorte"
click at [830, 125] on div "Action: All arrow_drop_down close Channel: All arrow_drop_down close Test type:…" at bounding box center [843, 116] width 1328 height 29
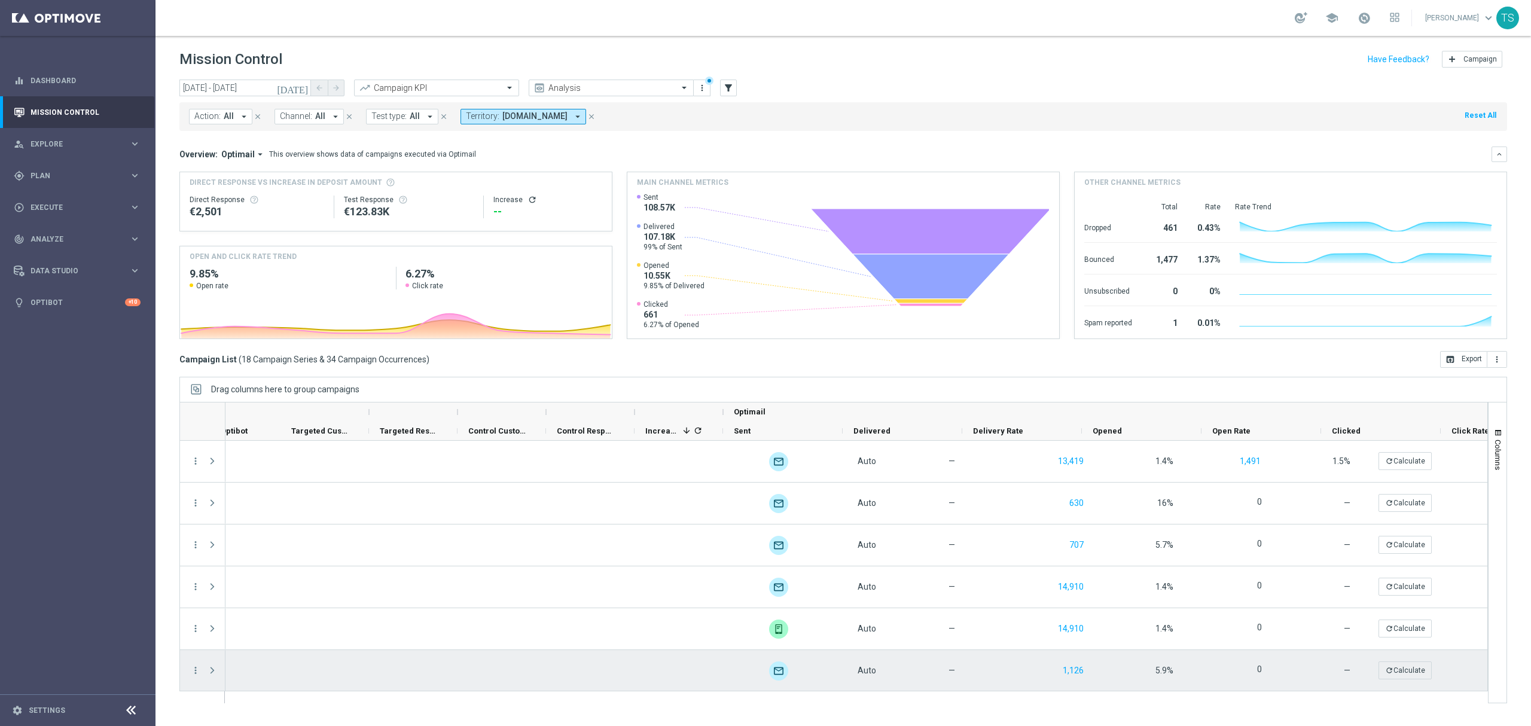
scroll to position [0, 764]
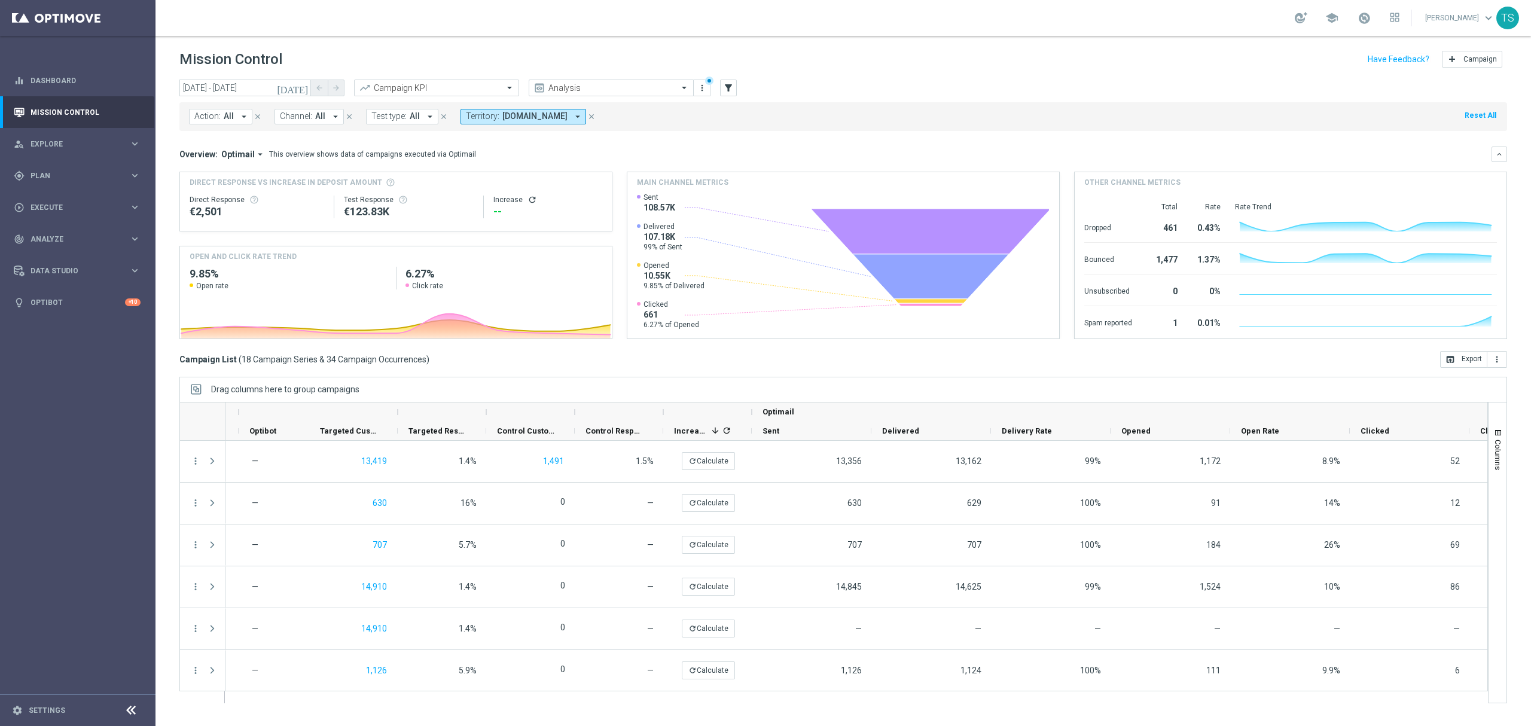
drag, startPoint x: 1057, startPoint y: 691, endPoint x: 903, endPoint y: 710, distance: 155.5
click at [903, 710] on ag-grid-angular "Drag columns here to group campaigns Drag here to set column labels Optimail" at bounding box center [843, 546] width 1328 height 339
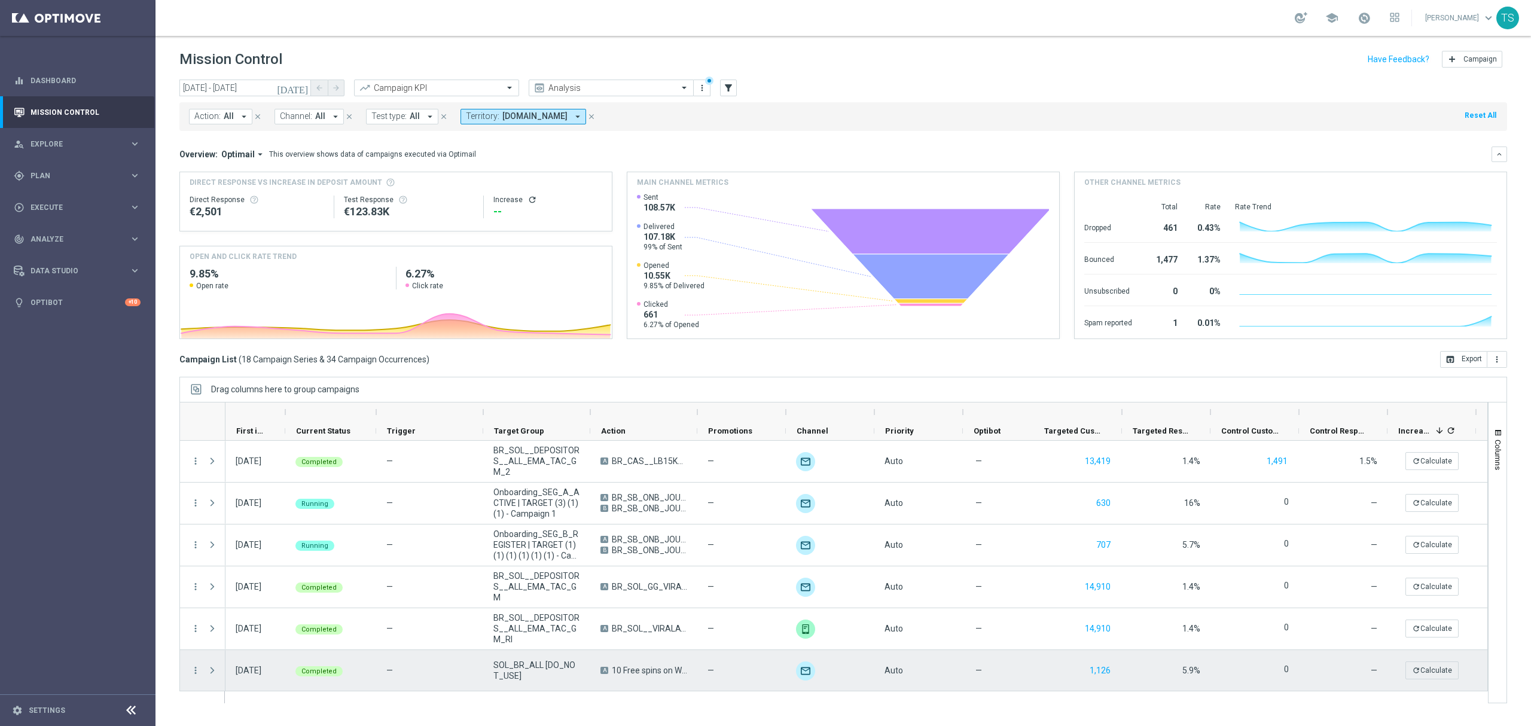
drag, startPoint x: 612, startPoint y: 670, endPoint x: 891, endPoint y: 705, distance: 280.8
click at [980, 704] on ag-grid-angular "Drag columns here to group campaigns Drag here to set column labels Optimail" at bounding box center [843, 546] width 1328 height 339
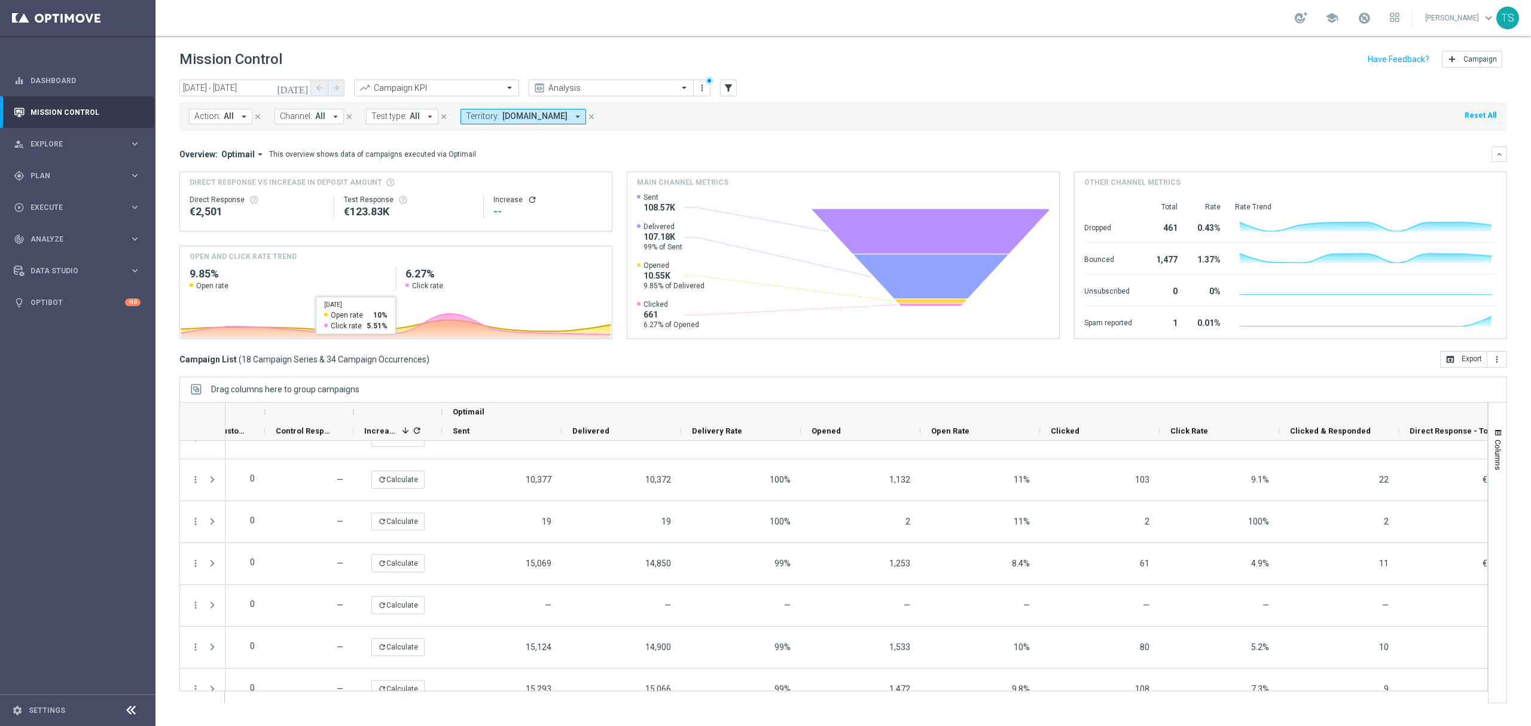
click at [309, 87] on icon "[DATE]" at bounding box center [293, 88] width 32 height 11
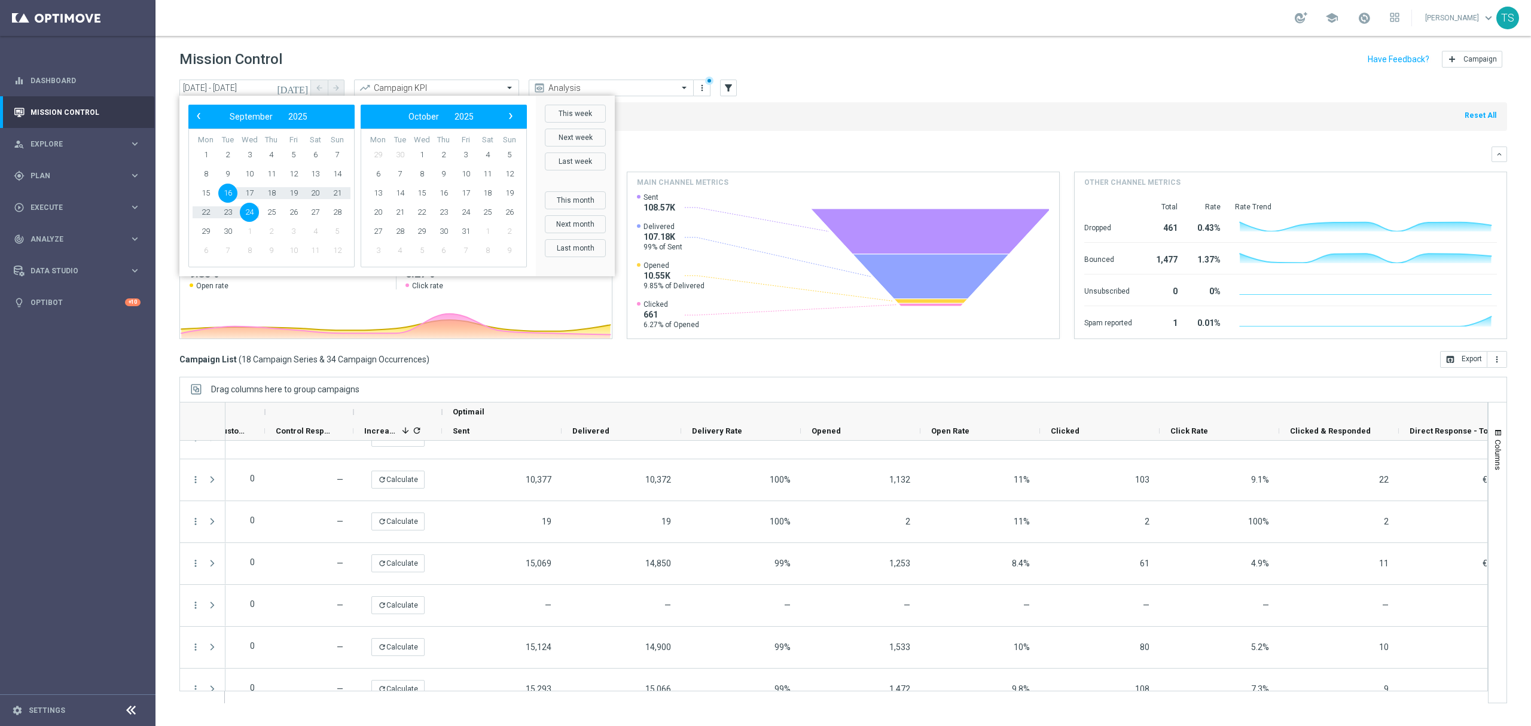
click at [222, 194] on span "16" at bounding box center [227, 193] width 19 height 19
click at [266, 194] on span "18" at bounding box center [271, 193] width 19 height 19
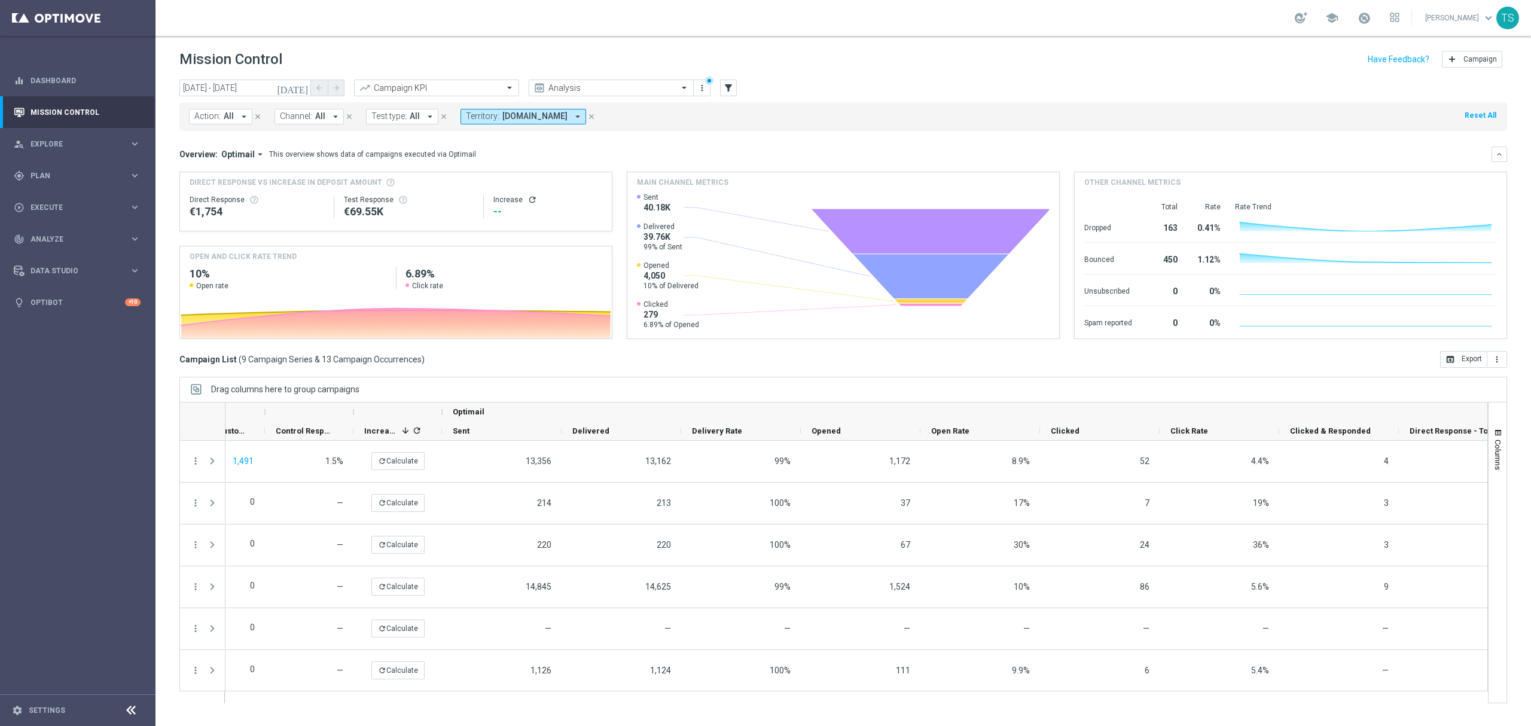
drag, startPoint x: 304, startPoint y: 89, endPoint x: 907, endPoint y: 51, distance: 604.0
drag, startPoint x: 907, startPoint y: 51, endPoint x: 768, endPoint y: 56, distance: 139.4
click at [768, 56] on div "Mission Control add Campaign" at bounding box center [843, 59] width 1328 height 23
click at [305, 87] on icon "[DATE]" at bounding box center [293, 88] width 32 height 11
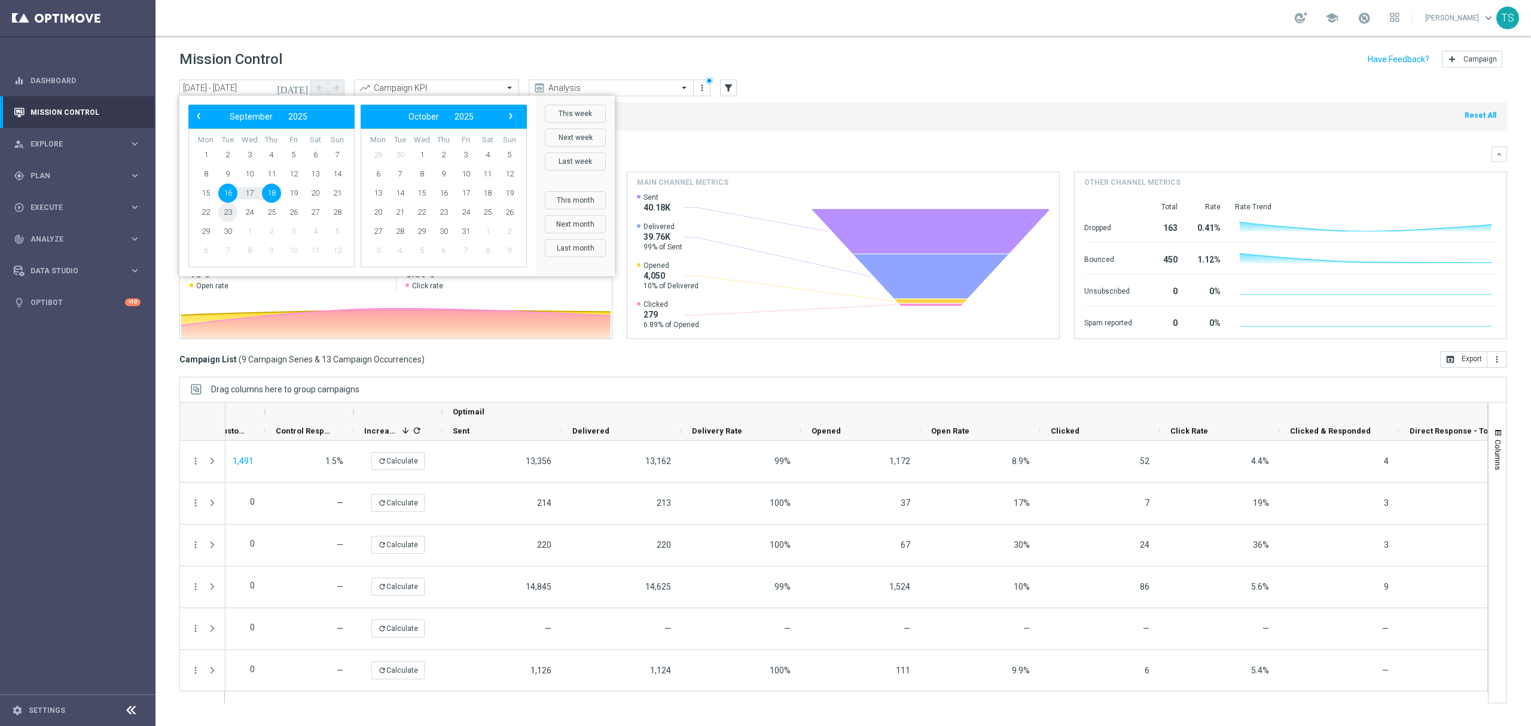
click at [224, 213] on span "23" at bounding box center [227, 212] width 19 height 19
click at [267, 211] on span "25" at bounding box center [271, 212] width 19 height 19
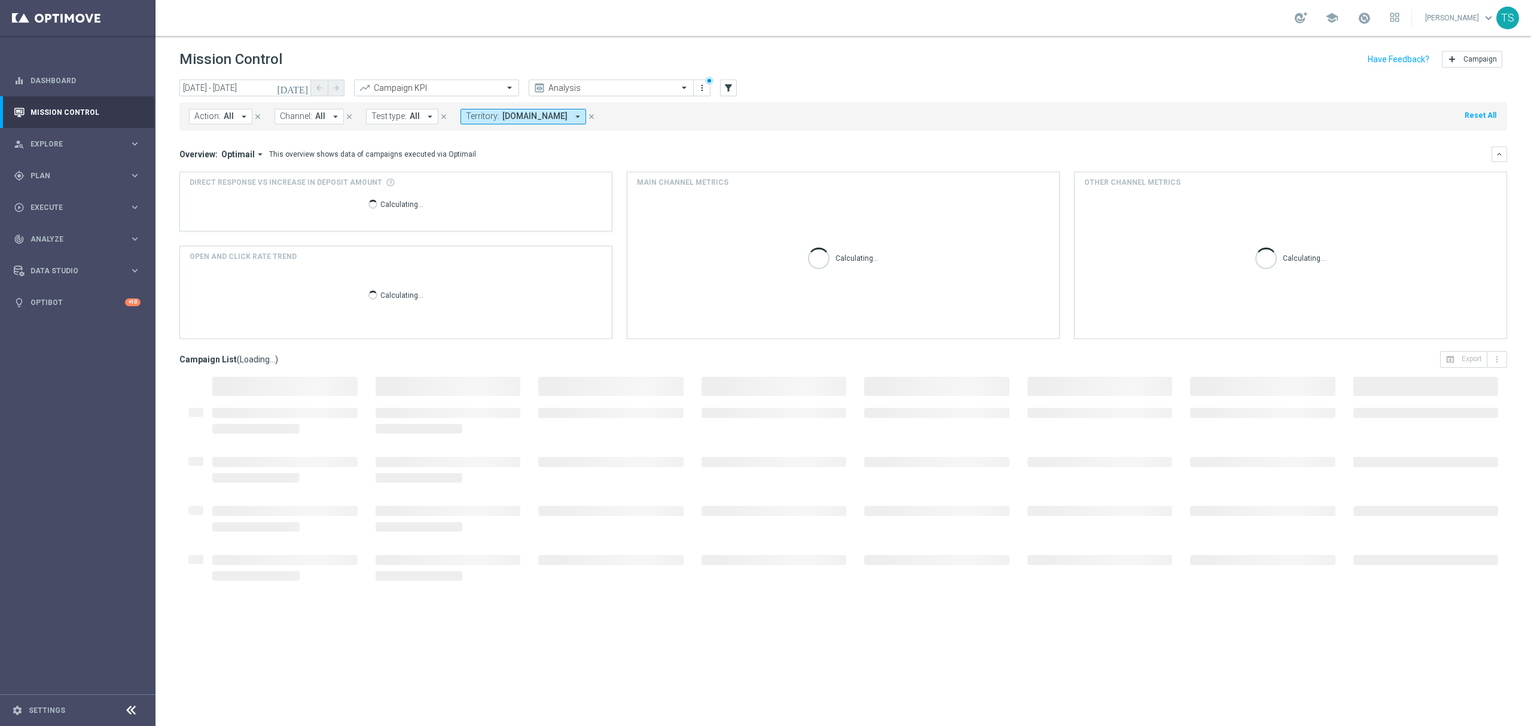
drag, startPoint x: 344, startPoint y: 327, endPoint x: 697, endPoint y: 43, distance: 452.2
click at [697, 43] on header "Mission Control add Campaign" at bounding box center [843, 58] width 1376 height 44
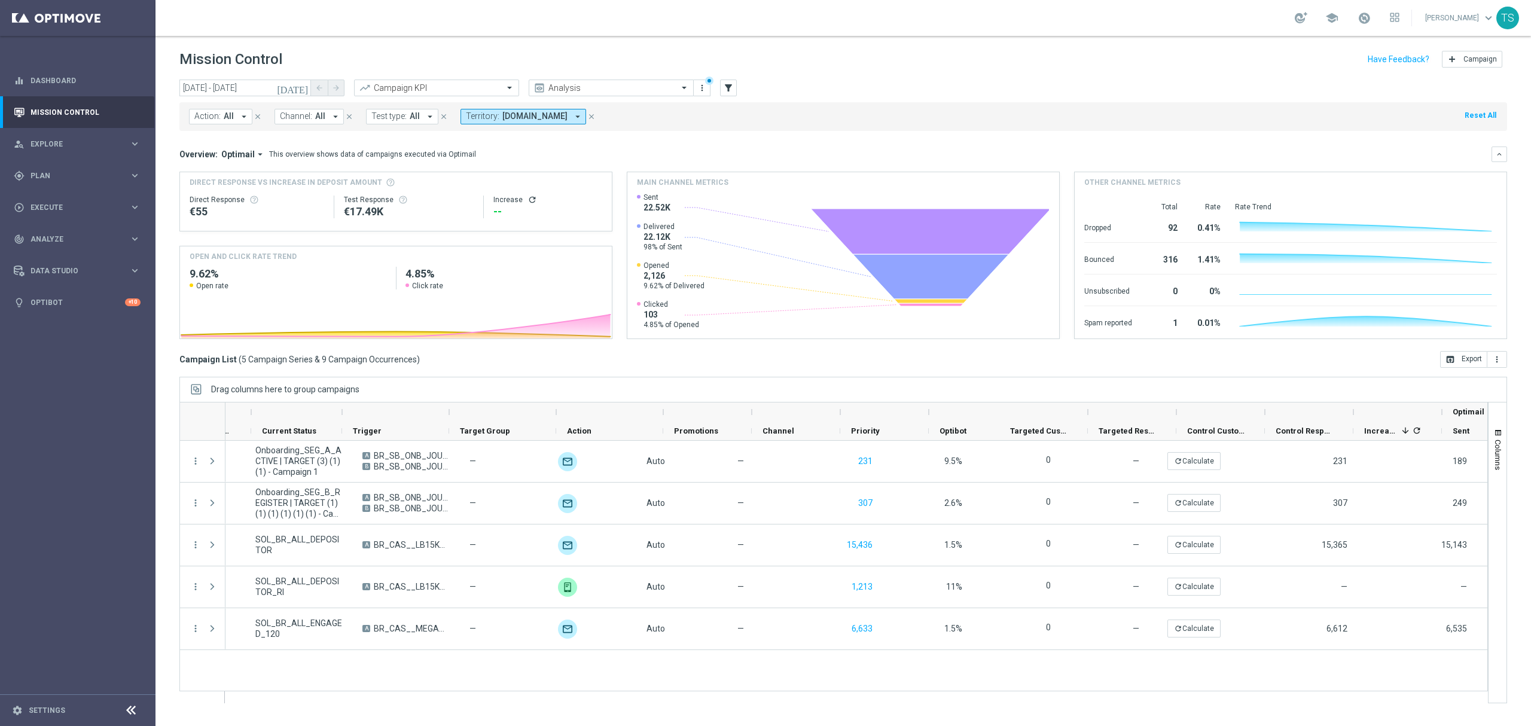
scroll to position [0, 0]
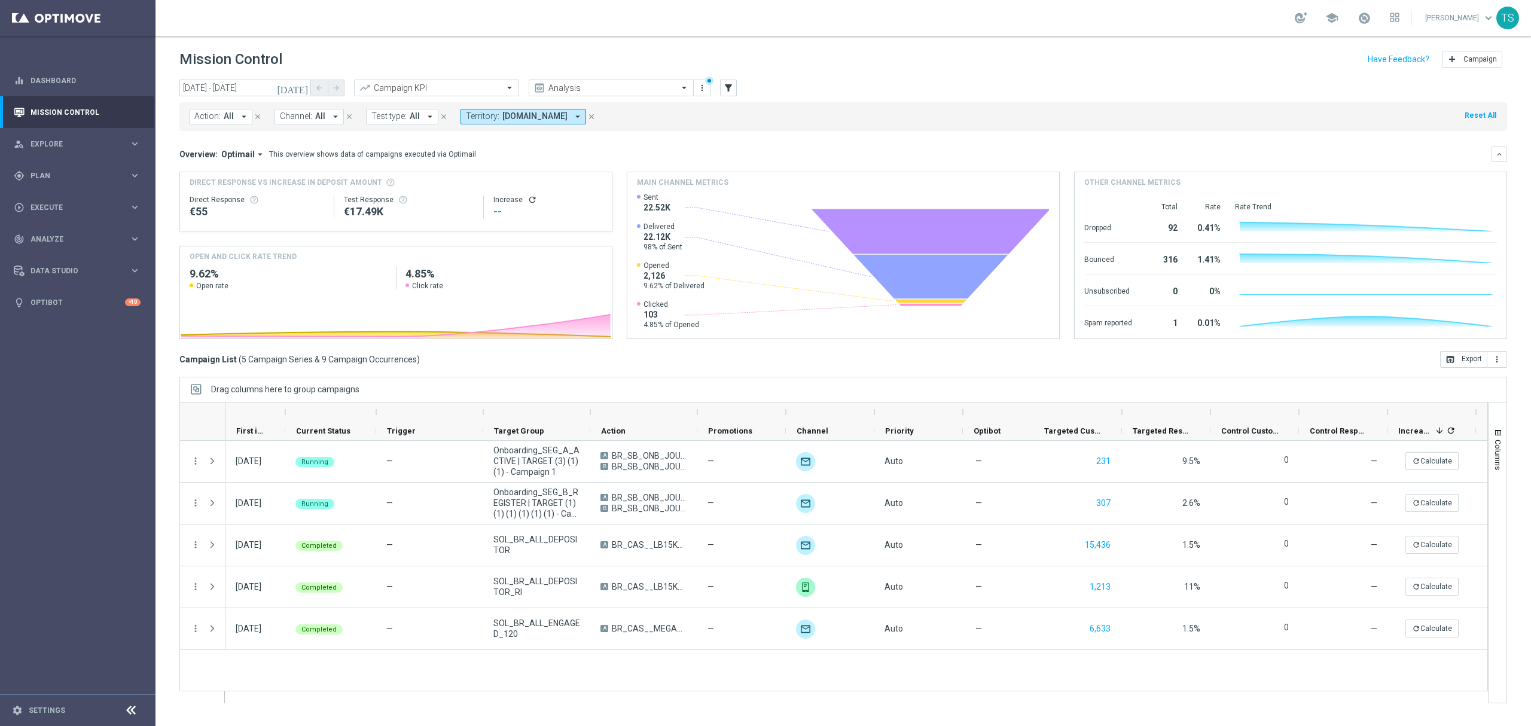
click at [303, 90] on icon "[DATE]" at bounding box center [293, 88] width 32 height 11
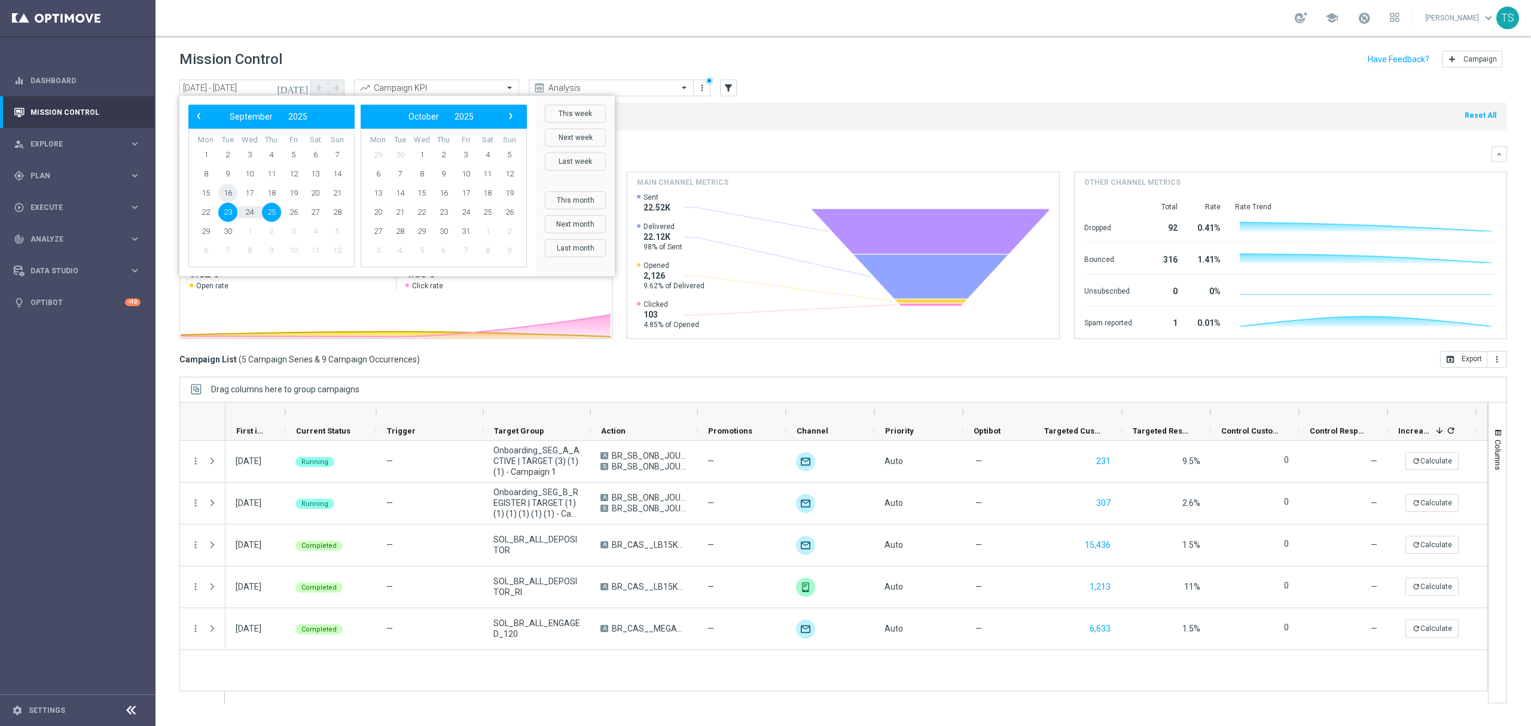
click at [228, 194] on span "16" at bounding box center [227, 193] width 19 height 19
click at [269, 194] on span "18" at bounding box center [271, 193] width 19 height 19
type input "[DATE] - [DATE]"
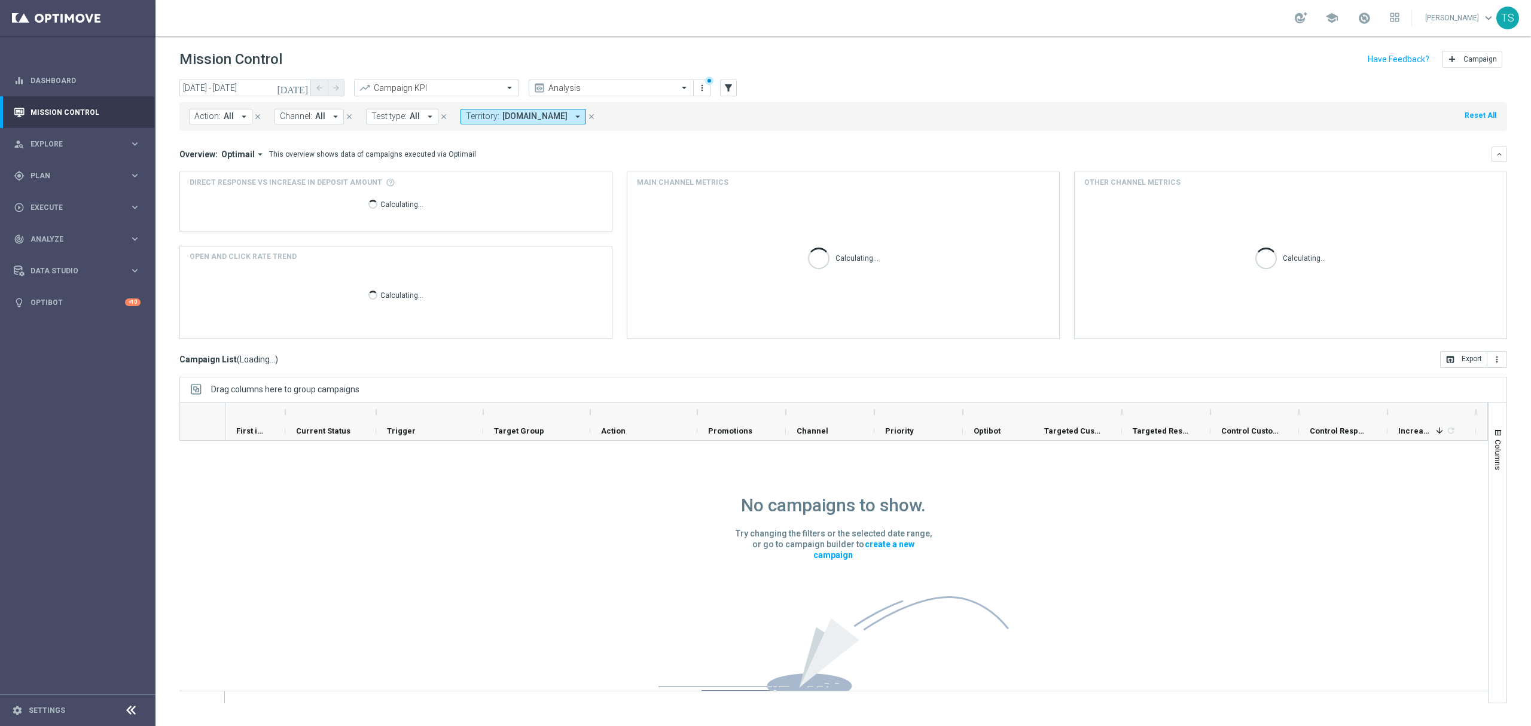
drag, startPoint x: 376, startPoint y: 364, endPoint x: 347, endPoint y: 344, distance: 34.3
click at [347, 344] on mini-dashboard "Overview: Optimail arrow_drop_down This overview shows data of campaigns execut…" at bounding box center [843, 241] width 1328 height 220
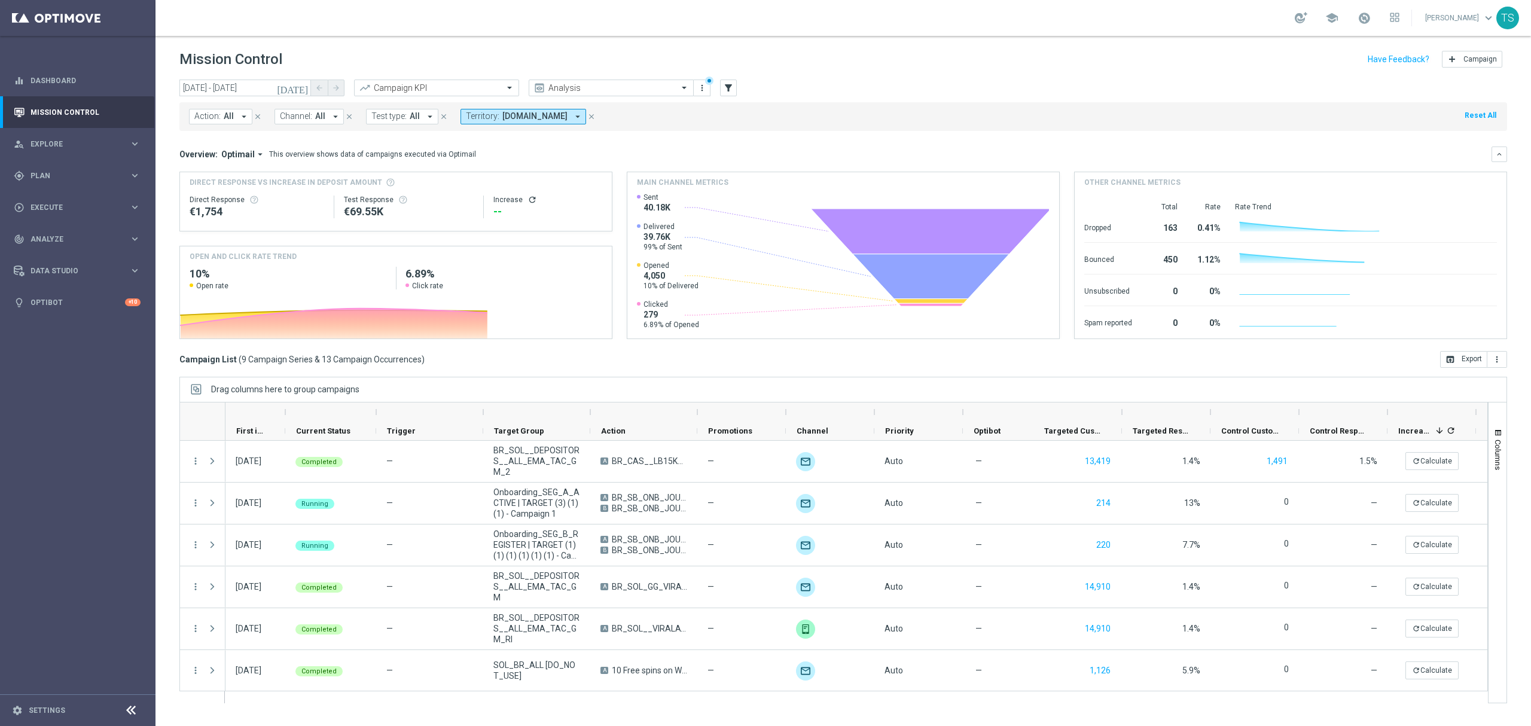
drag, startPoint x: 347, startPoint y: 344, endPoint x: 331, endPoint y: 347, distance: 17.0
click at [331, 347] on mini-dashboard "Overview: Optimail arrow_drop_down This overview shows data of campaigns execut…" at bounding box center [843, 241] width 1328 height 220
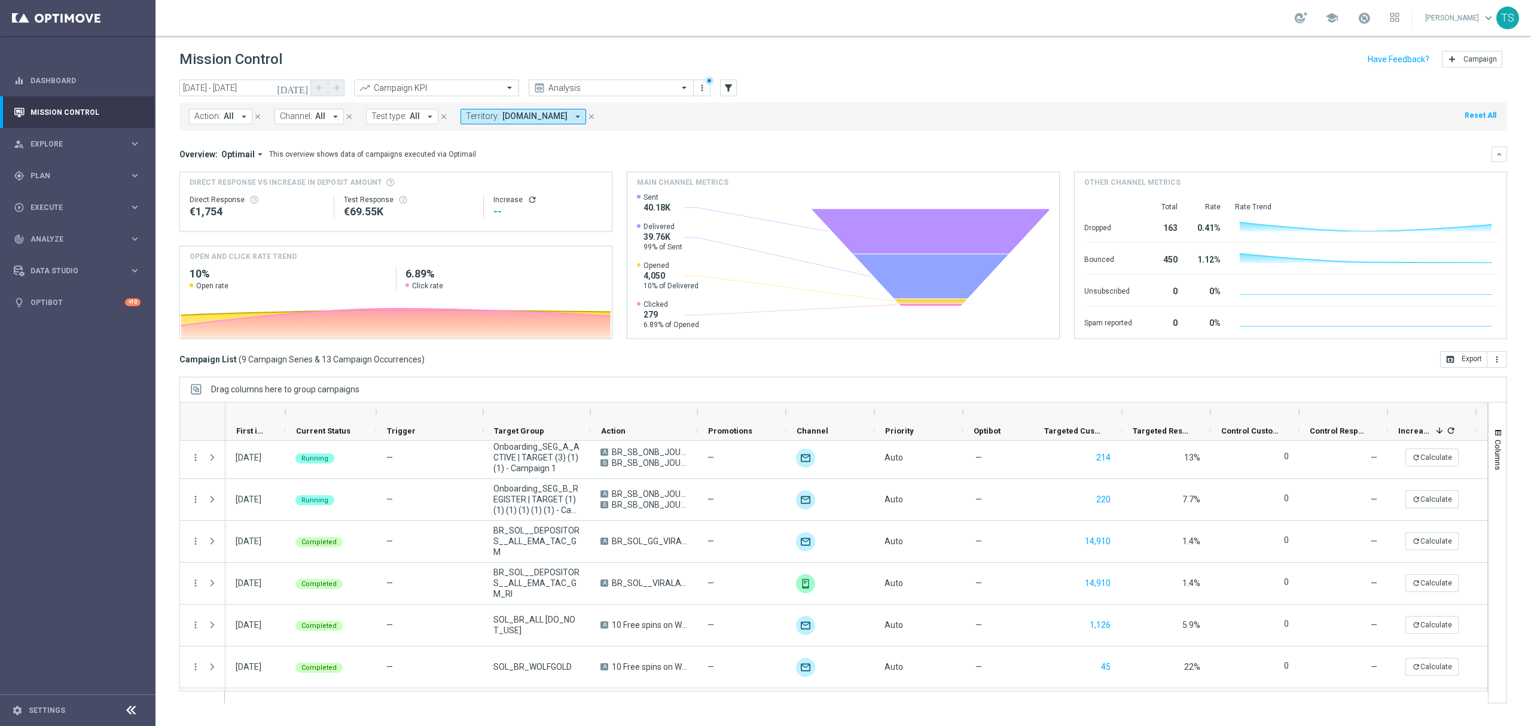
scroll to position [56, 0]
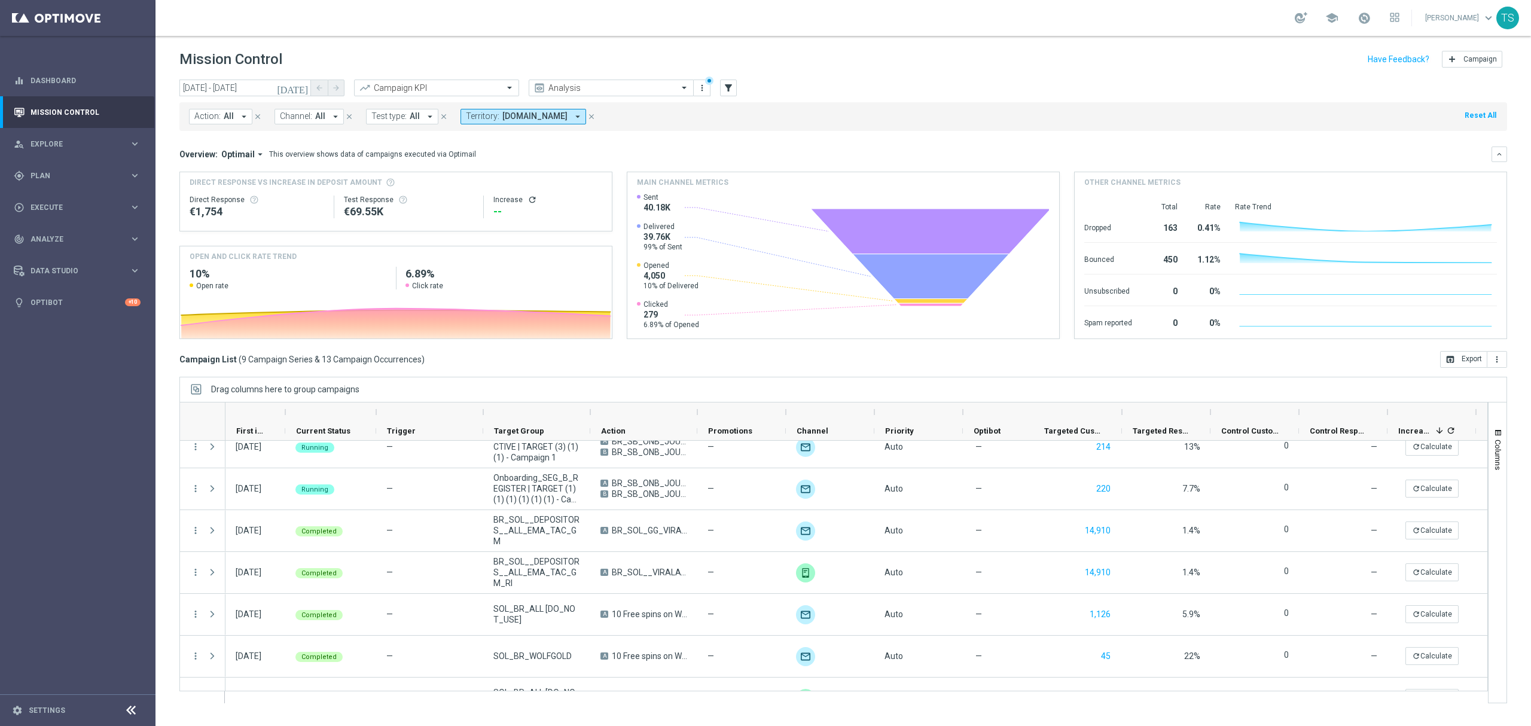
drag, startPoint x: 1480, startPoint y: 531, endPoint x: 1505, endPoint y: 547, distance: 29.5
click at [1505, 547] on div "Columns" at bounding box center [1498, 552] width 18 height 300
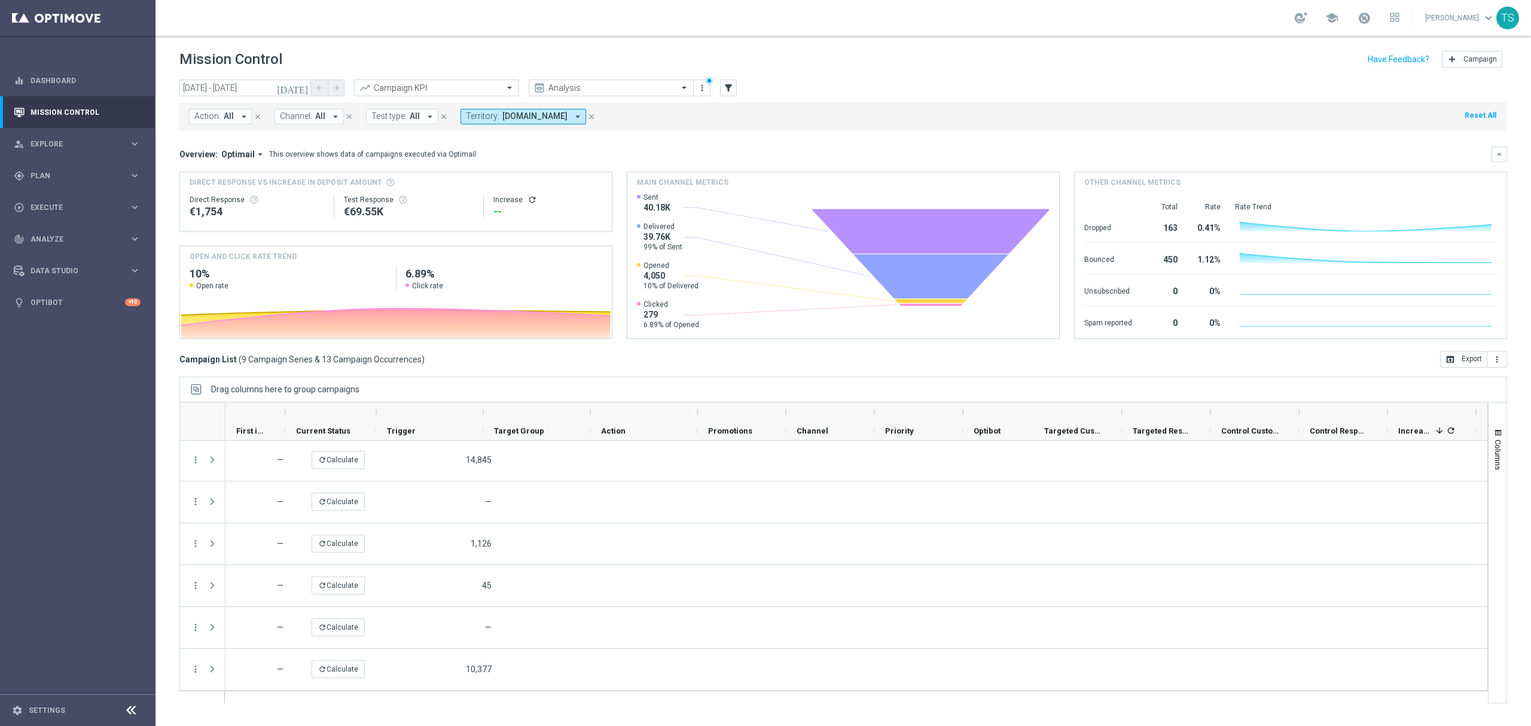
scroll to position [0, 0]
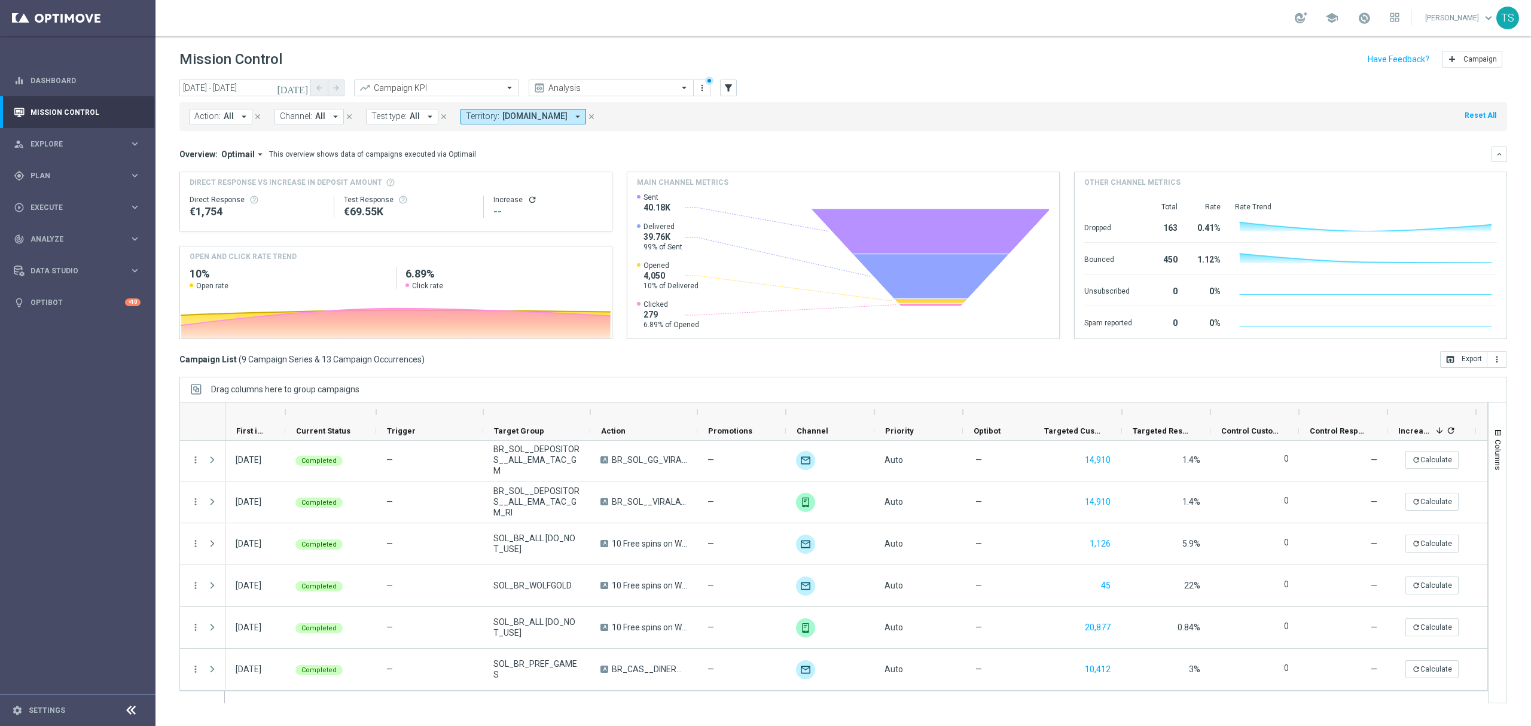
drag, startPoint x: 553, startPoint y: 627, endPoint x: 912, endPoint y: 705, distance: 367.6
click at [912, 705] on ag-grid-angular "Drag columns here to group campaigns Drag here to set column labels Optimail" at bounding box center [843, 546] width 1328 height 339
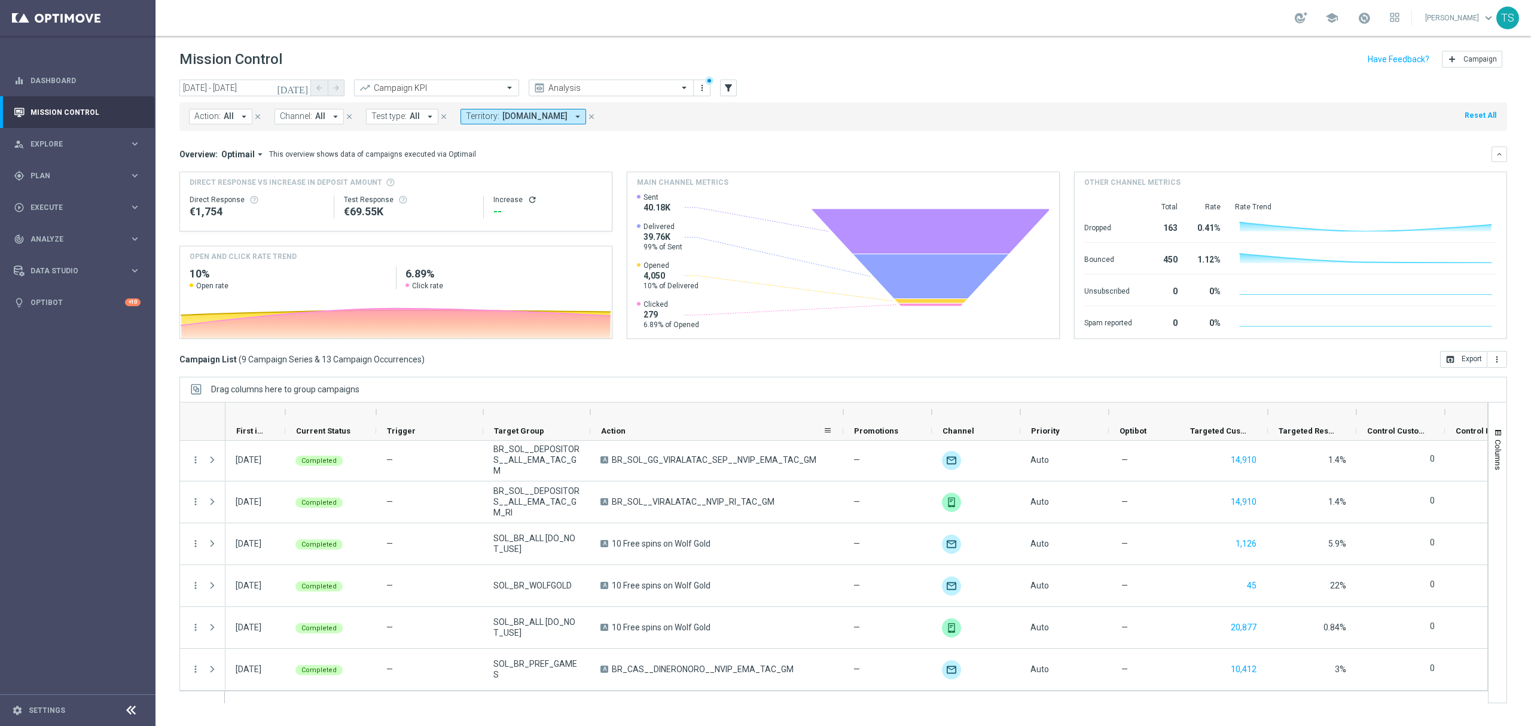
drag, startPoint x: 696, startPoint y: 419, endPoint x: 842, endPoint y: 427, distance: 146.1
click at [48, 96] on link "Mission Control" at bounding box center [86, 112] width 110 height 32
click at [53, 84] on link "Dashboard" at bounding box center [86, 81] width 110 height 32
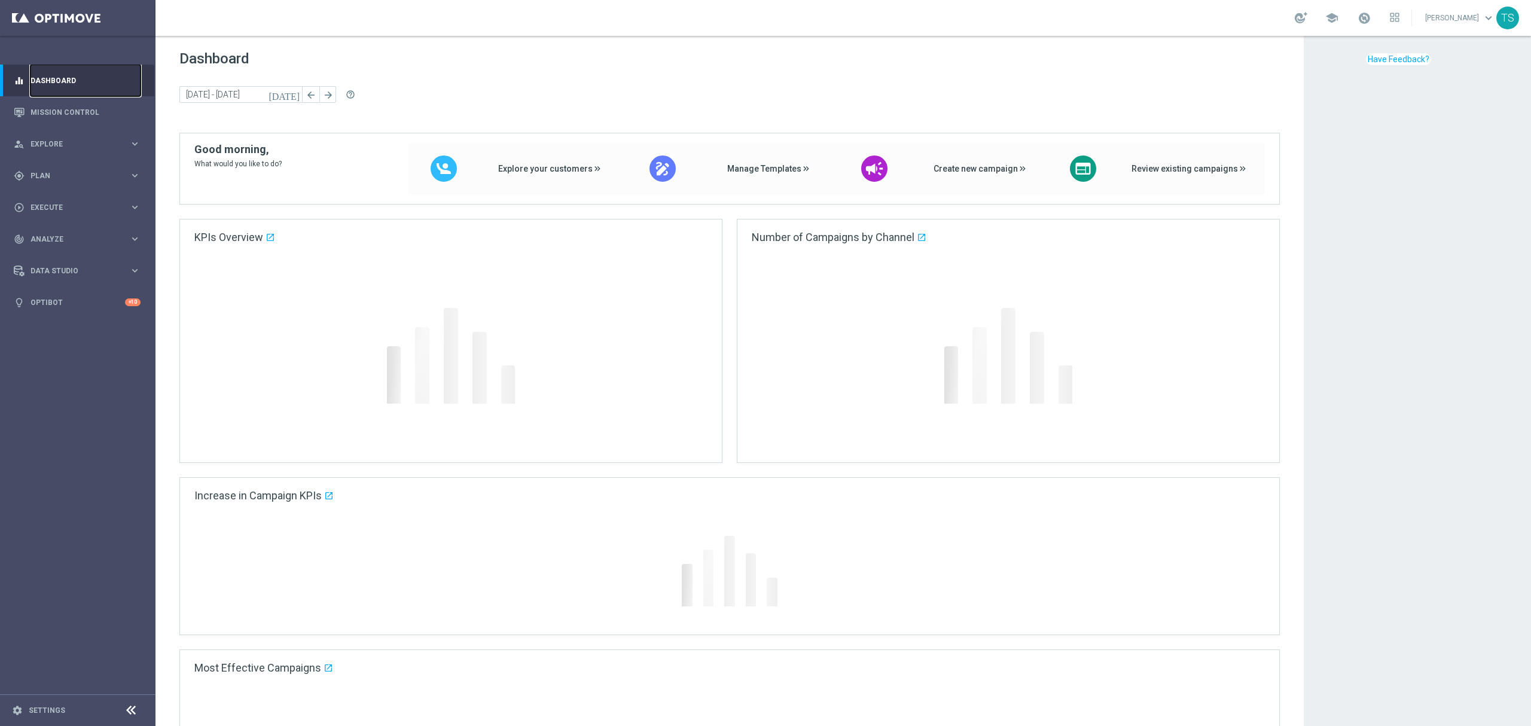
click at [50, 85] on link "Dashboard" at bounding box center [86, 81] width 110 height 32
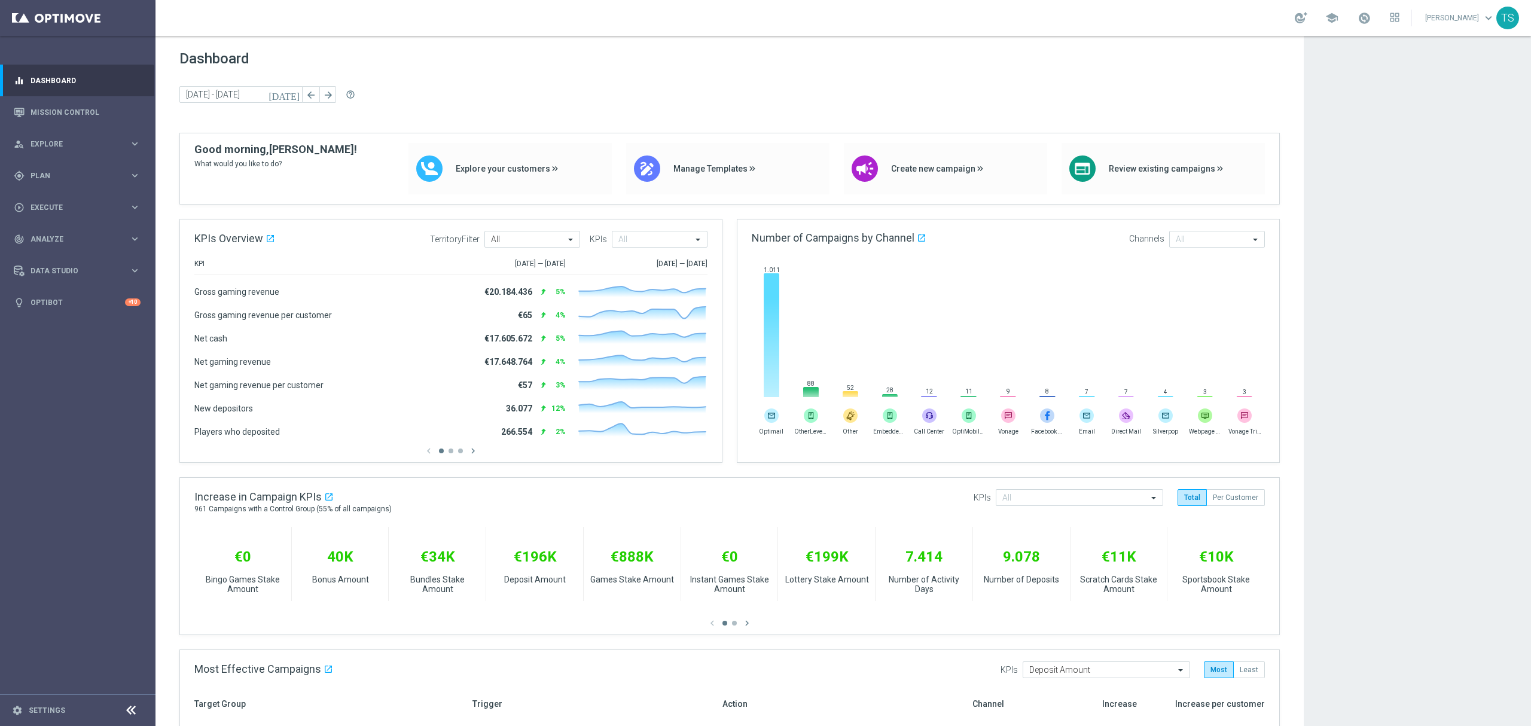
drag, startPoint x: 15, startPoint y: 89, endPoint x: 498, endPoint y: 67, distance: 483.1
click at [498, 67] on div "Dashboard [DATE] [DATE] - [DATE] arrow_back arrow_forward help_outline" at bounding box center [729, 91] width 1100 height 83
drag, startPoint x: 402, startPoint y: 85, endPoint x: 447, endPoint y: 43, distance: 61.8
click at [447, 43] on gridster "Dashboard [DATE] [DATE] - [DATE] arrow_back arrow_forward help_outline KPIs Ove…" at bounding box center [729, 730] width 1148 height 1389
